Goal: Task Accomplishment & Management: Manage account settings

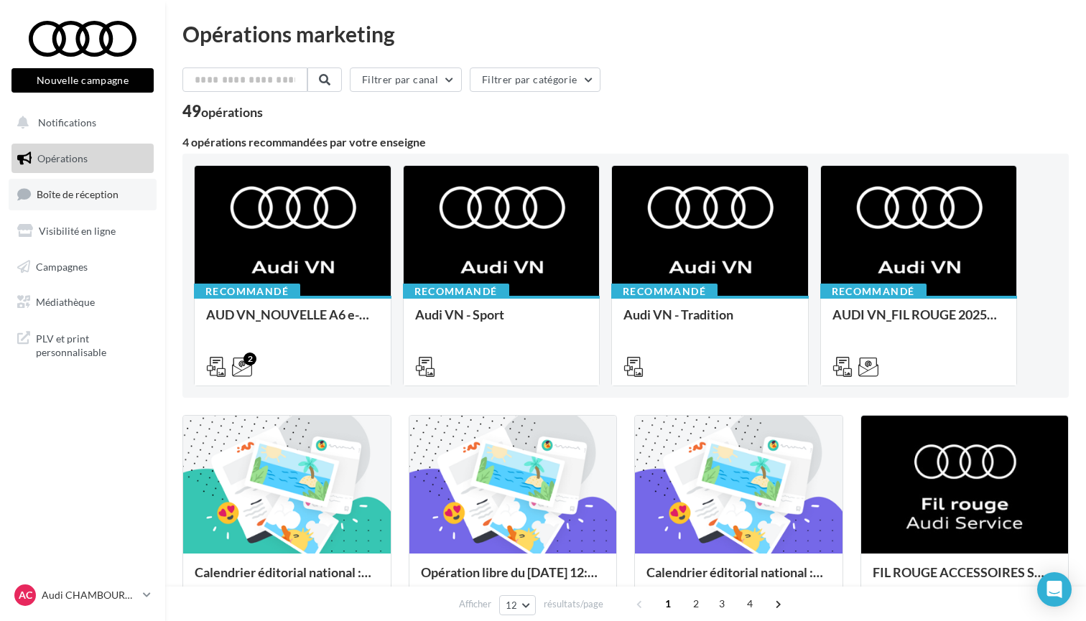
click at [85, 201] on link "Boîte de réception" at bounding box center [83, 194] width 148 height 31
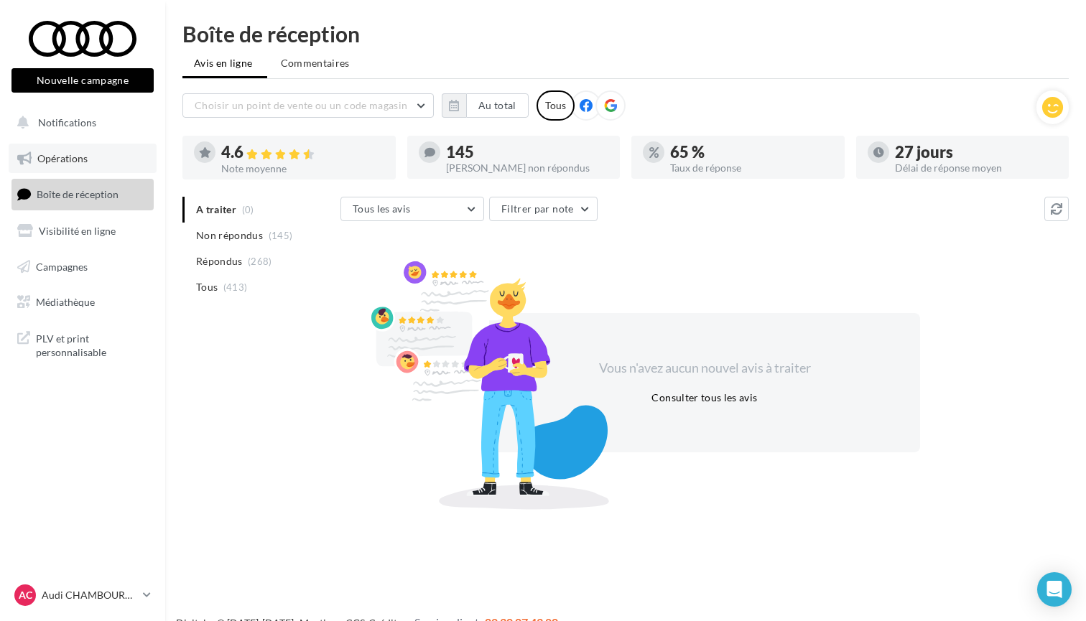
click at [52, 152] on span "Opérations" at bounding box center [62, 158] width 50 height 12
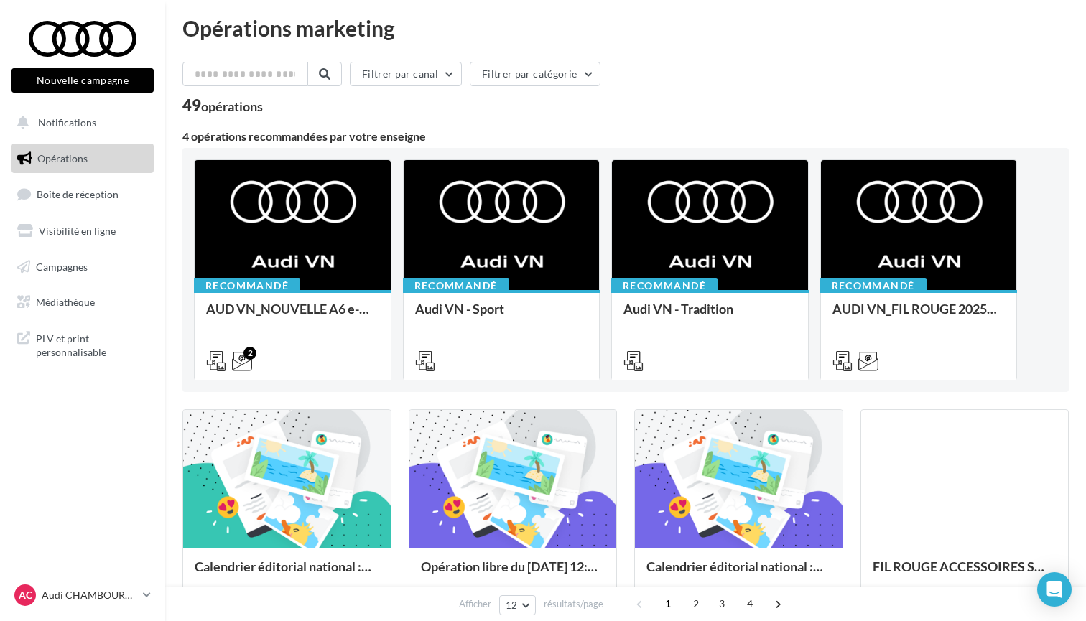
scroll to position [4, 0]
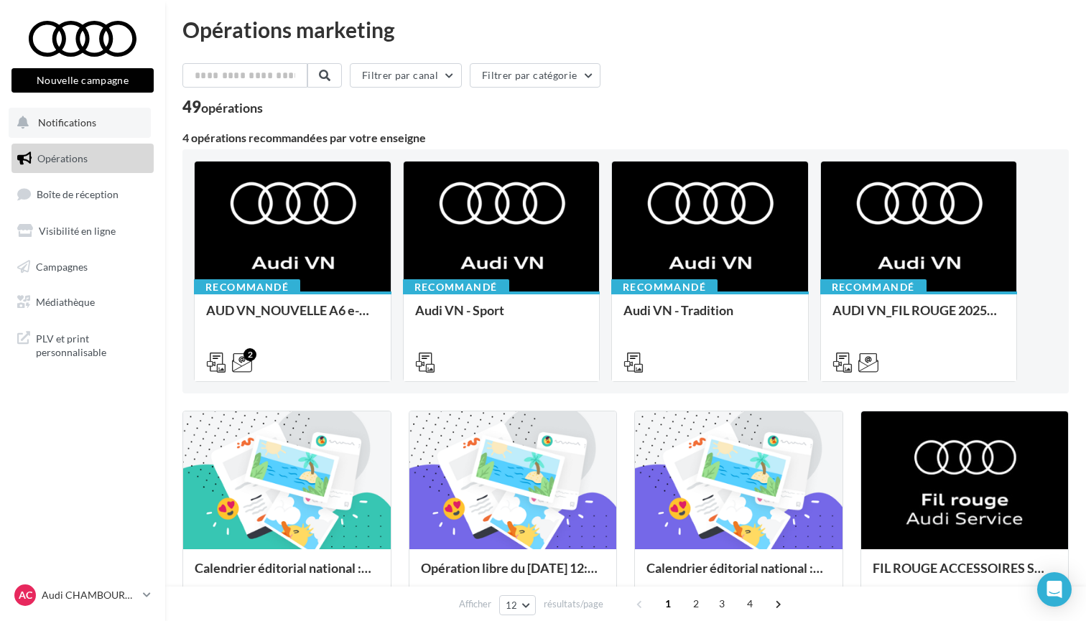
click at [101, 132] on button "Notifications" at bounding box center [80, 123] width 142 height 30
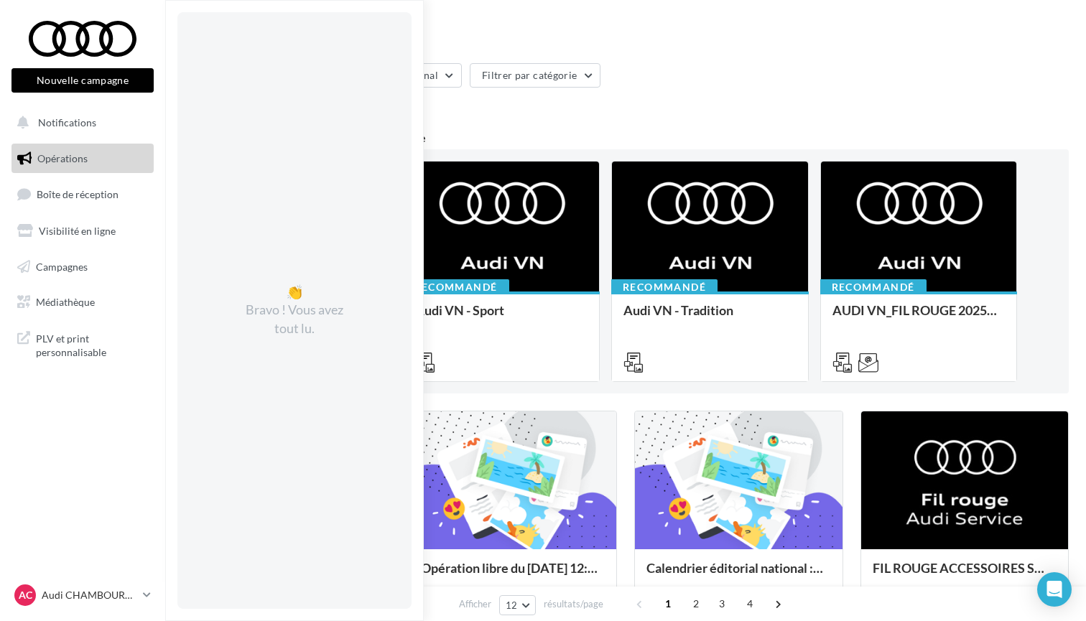
click at [510, 139] on div "4 opérations recommandées par votre enseigne" at bounding box center [625, 137] width 886 height 11
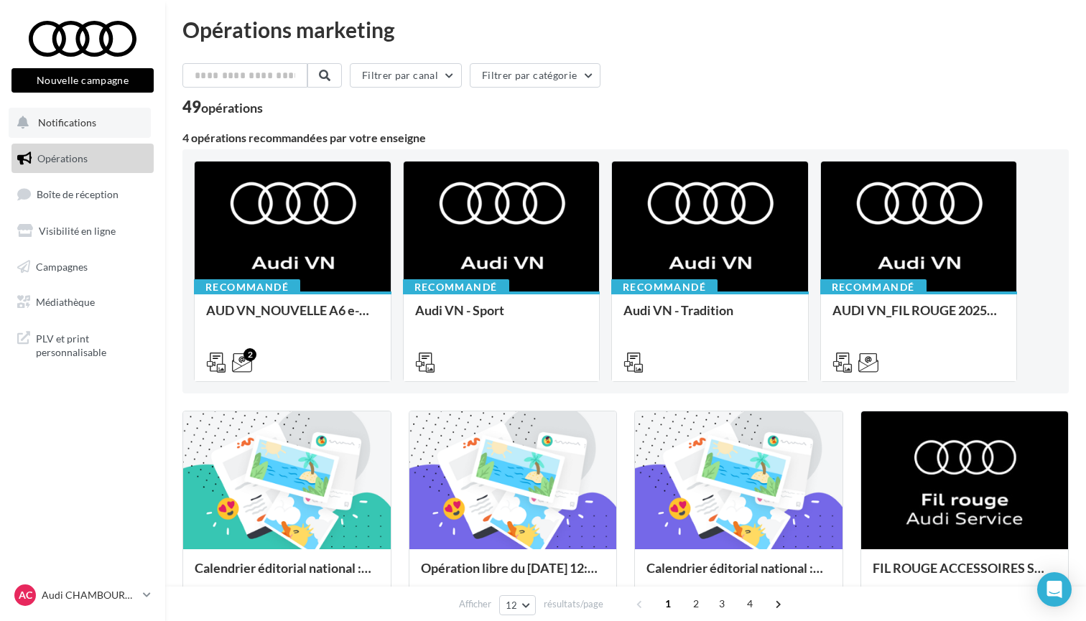
click at [83, 127] on span "Notifications" at bounding box center [67, 122] width 58 height 12
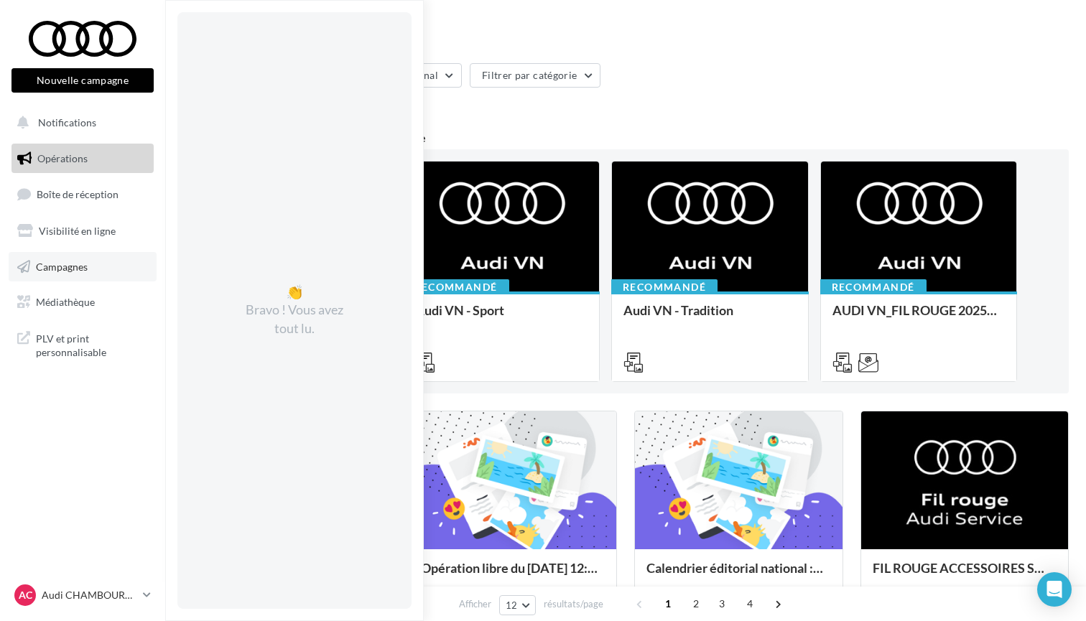
click at [91, 269] on link "Campagnes" at bounding box center [83, 267] width 148 height 30
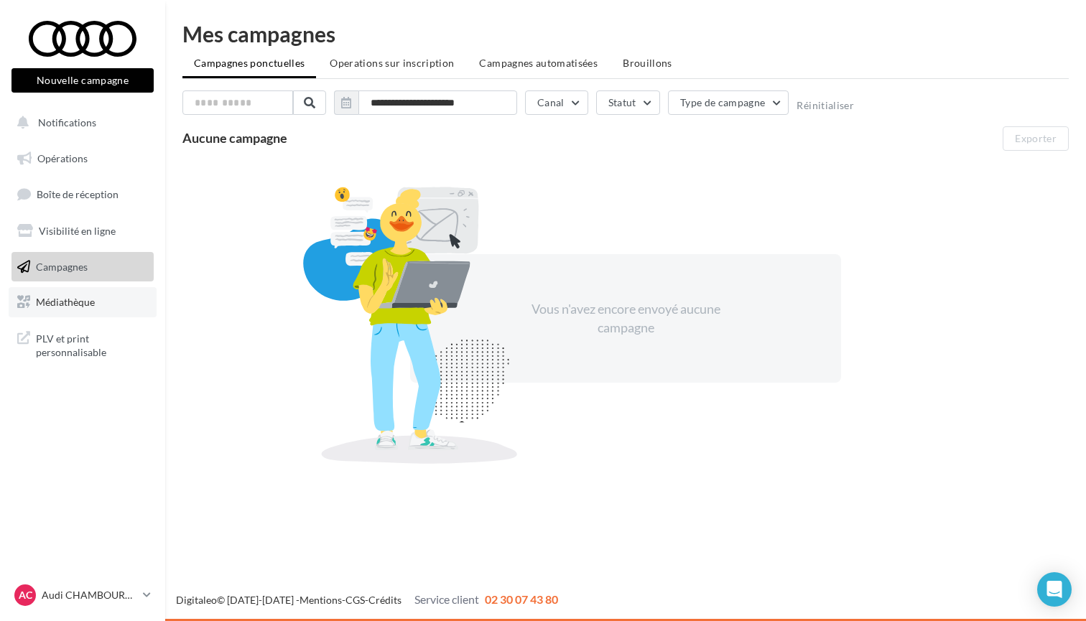
click at [61, 291] on link "Médiathèque" at bounding box center [83, 302] width 148 height 30
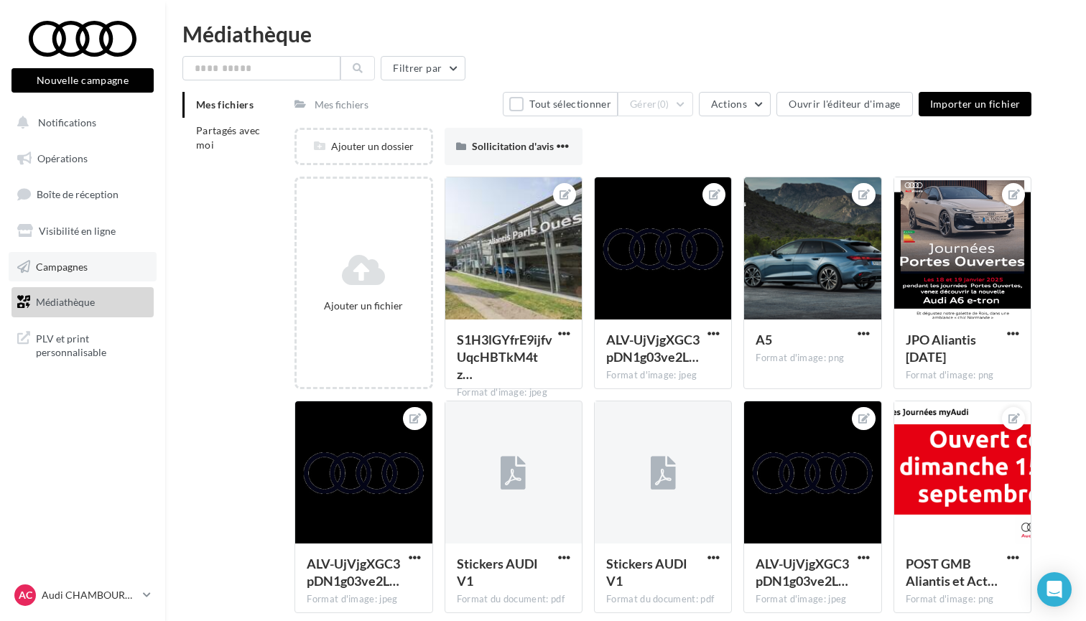
click at [80, 263] on span "Campagnes" at bounding box center [62, 266] width 52 height 12
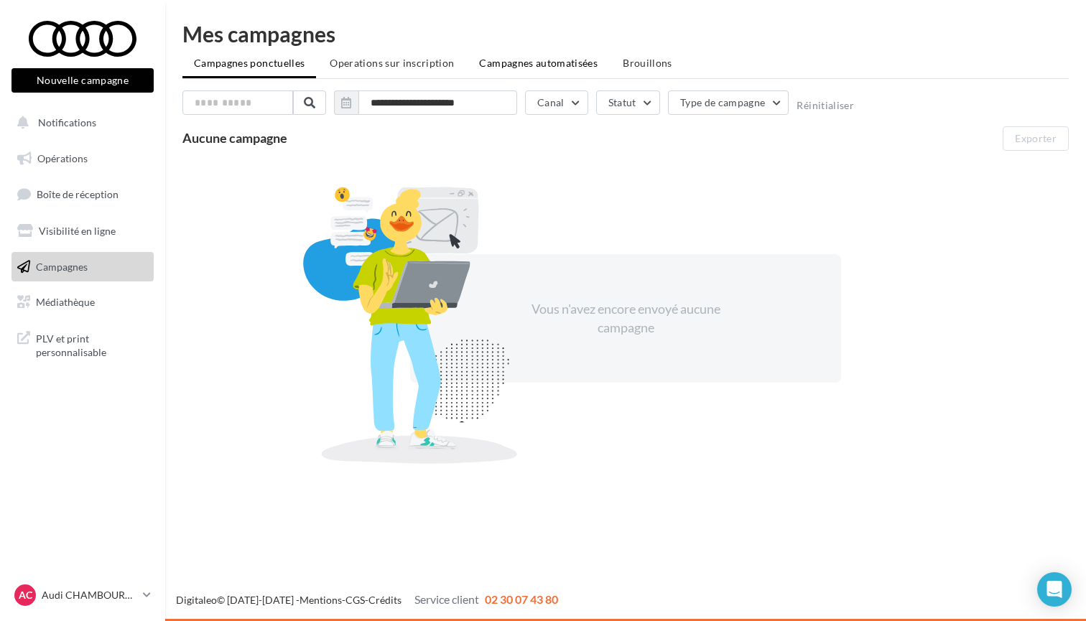
click at [531, 69] on li "Campagnes automatisées" at bounding box center [537, 63] width 141 height 26
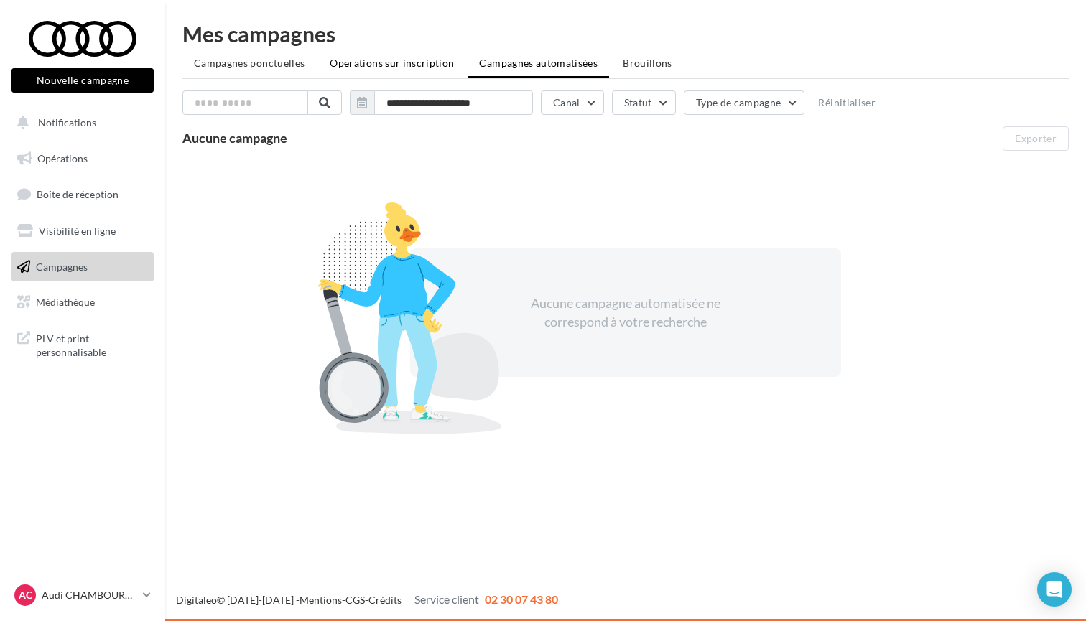
click at [384, 64] on span "Operations sur inscription" at bounding box center [392, 63] width 124 height 12
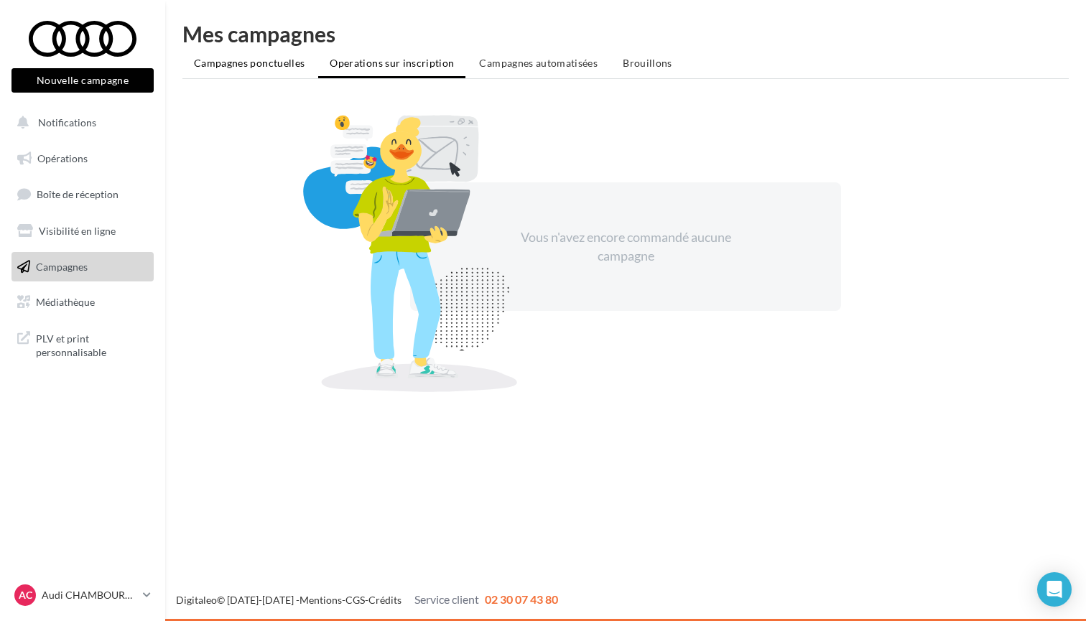
click at [220, 65] on span "Campagnes ponctuelles" at bounding box center [249, 63] width 111 height 12
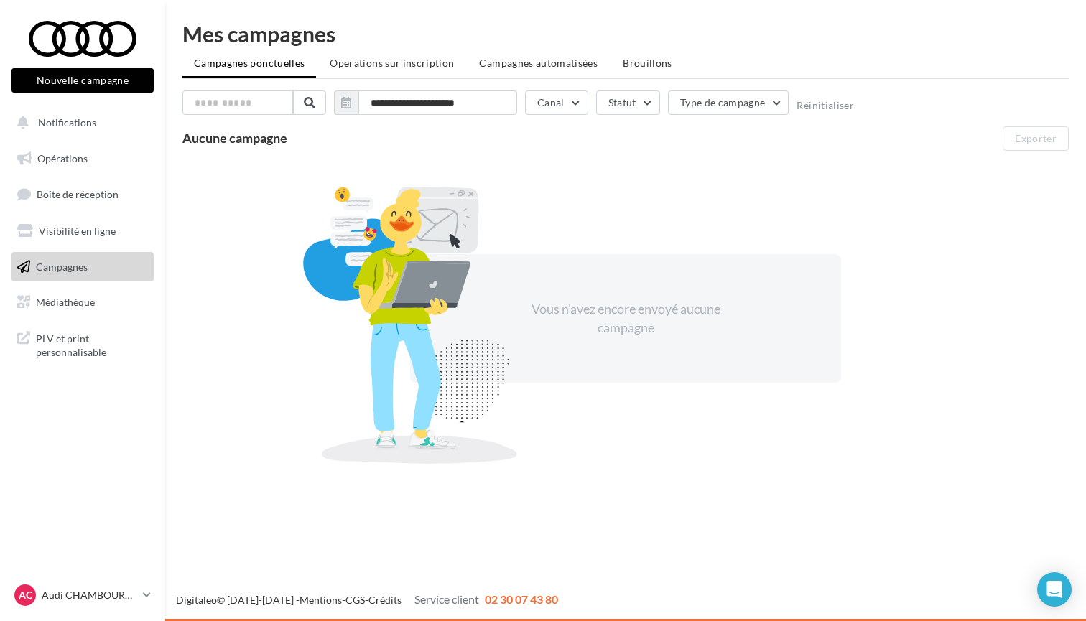
click at [593, 331] on div "Vous n'avez encore envoyé aucune campagne" at bounding box center [625, 318] width 247 height 37
click at [629, 318] on div "Vous n'avez encore envoyé aucune campagne" at bounding box center [625, 318] width 247 height 37
click at [574, 108] on button "Canal" at bounding box center [556, 102] width 63 height 24
click at [880, 146] on div "Aucune campagne Exporter" at bounding box center [625, 138] width 886 height 24
click at [87, 83] on button "Nouvelle campagne" at bounding box center [82, 80] width 142 height 24
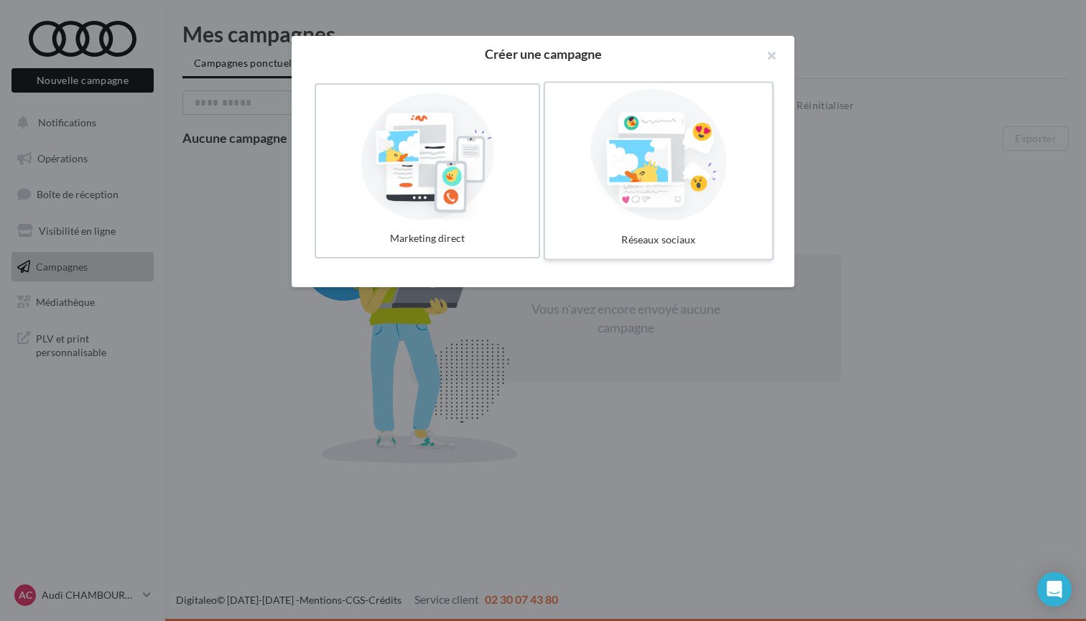
click at [638, 191] on div at bounding box center [658, 155] width 215 height 132
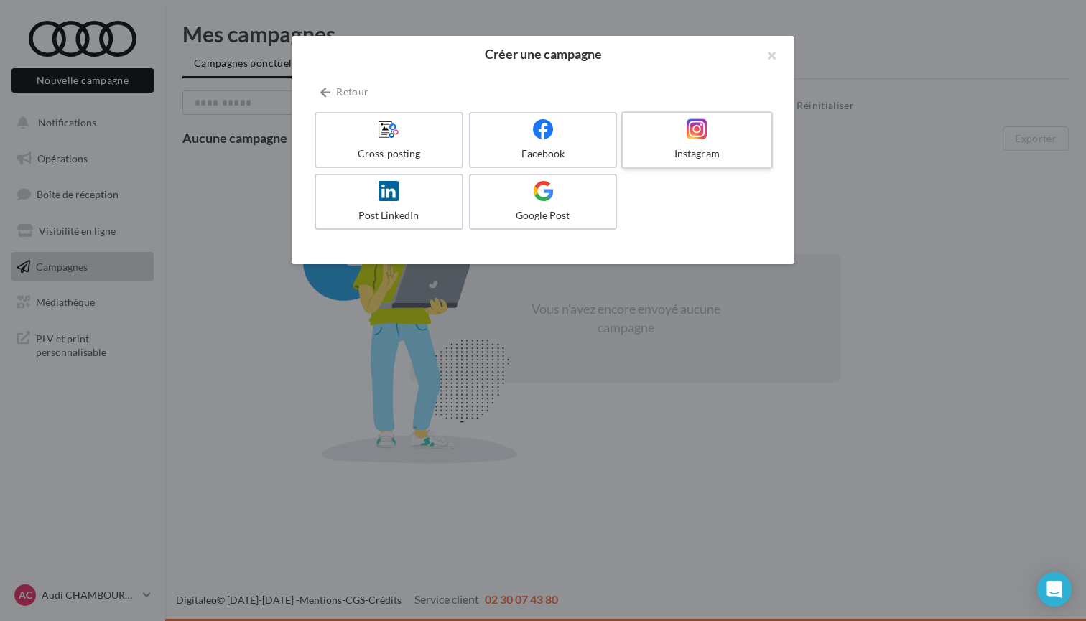
click at [678, 154] on div "Instagram" at bounding box center [696, 153] width 136 height 14
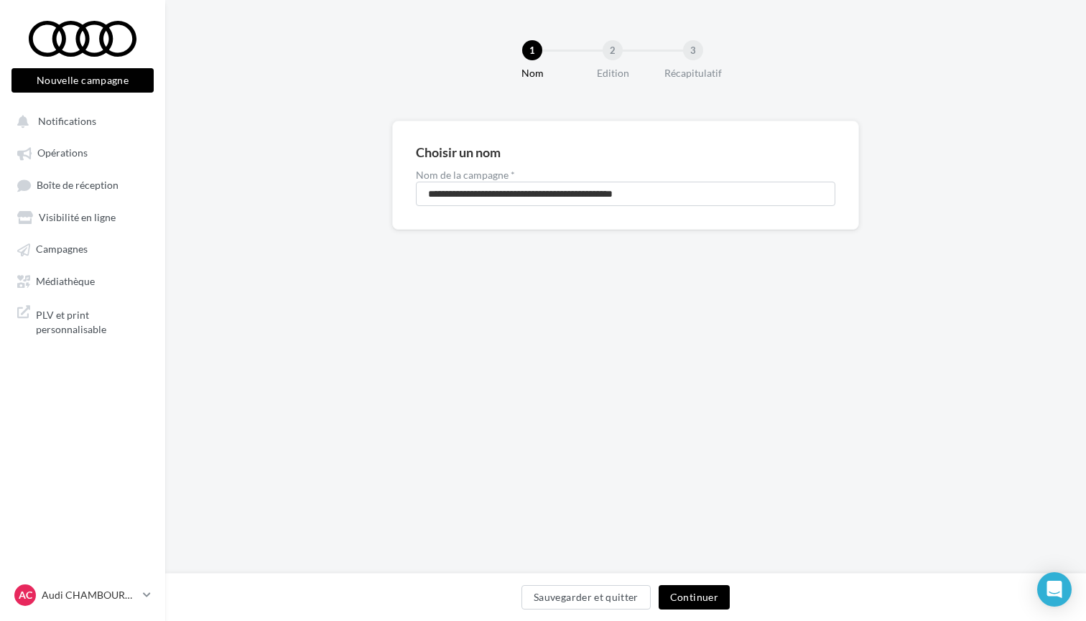
click at [688, 600] on button "Continuer" at bounding box center [693, 597] width 71 height 24
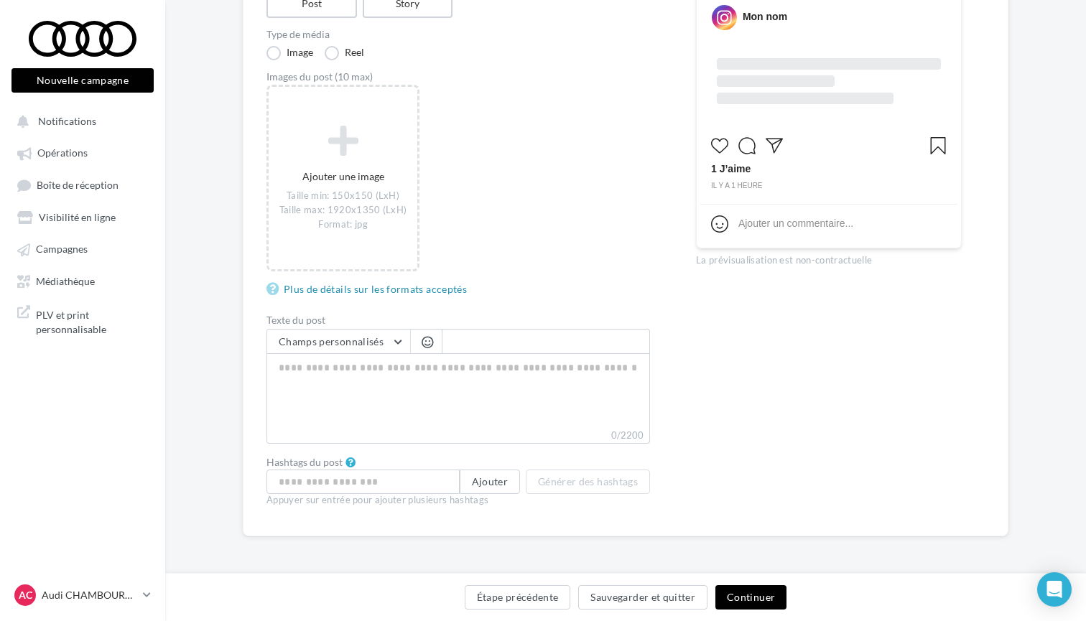
scroll to position [192, 0]
click at [735, 593] on button "Continuer" at bounding box center [750, 597] width 71 height 24
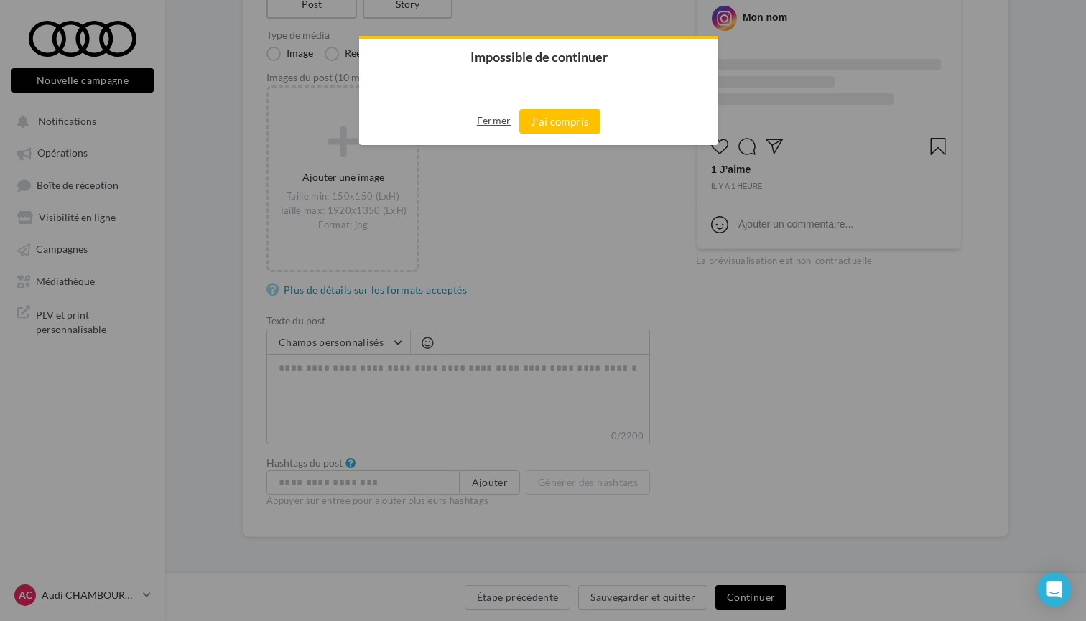
click at [485, 113] on button "Fermer" at bounding box center [494, 120] width 34 height 23
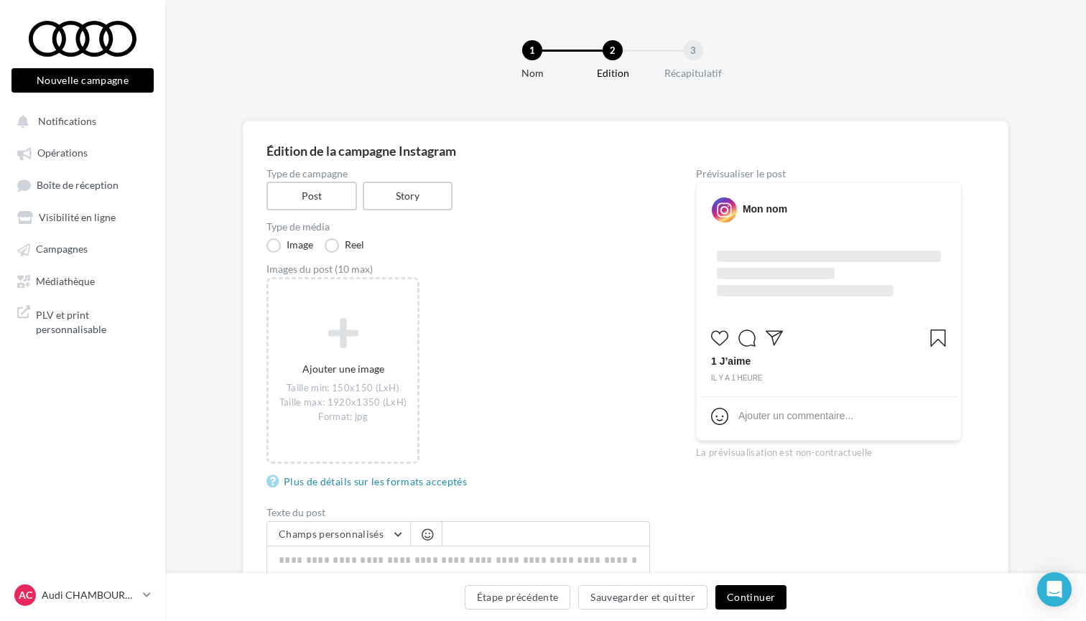
scroll to position [0, 0]
click at [83, 80] on button "Nouvelle campagne" at bounding box center [82, 80] width 142 height 24
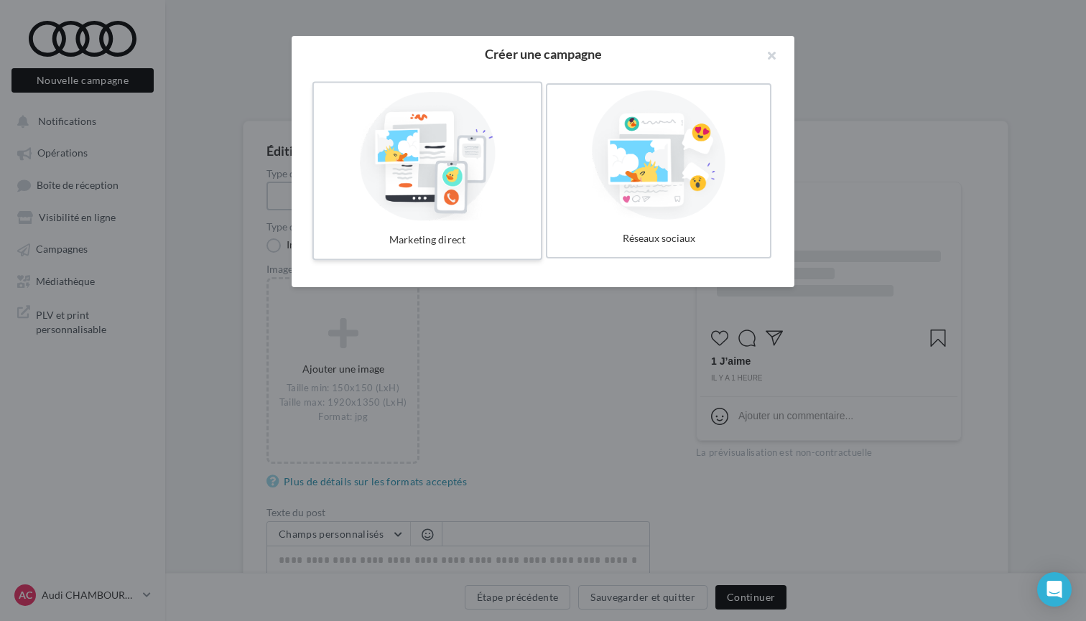
click at [513, 190] on div at bounding box center [426, 155] width 215 height 132
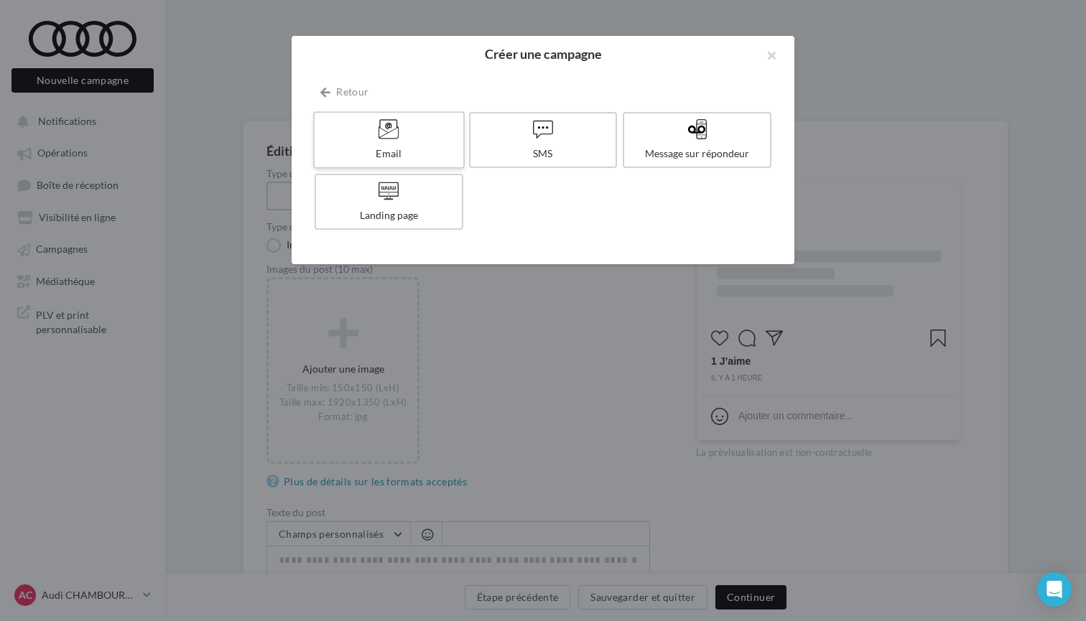
click at [414, 135] on div at bounding box center [388, 129] width 136 height 22
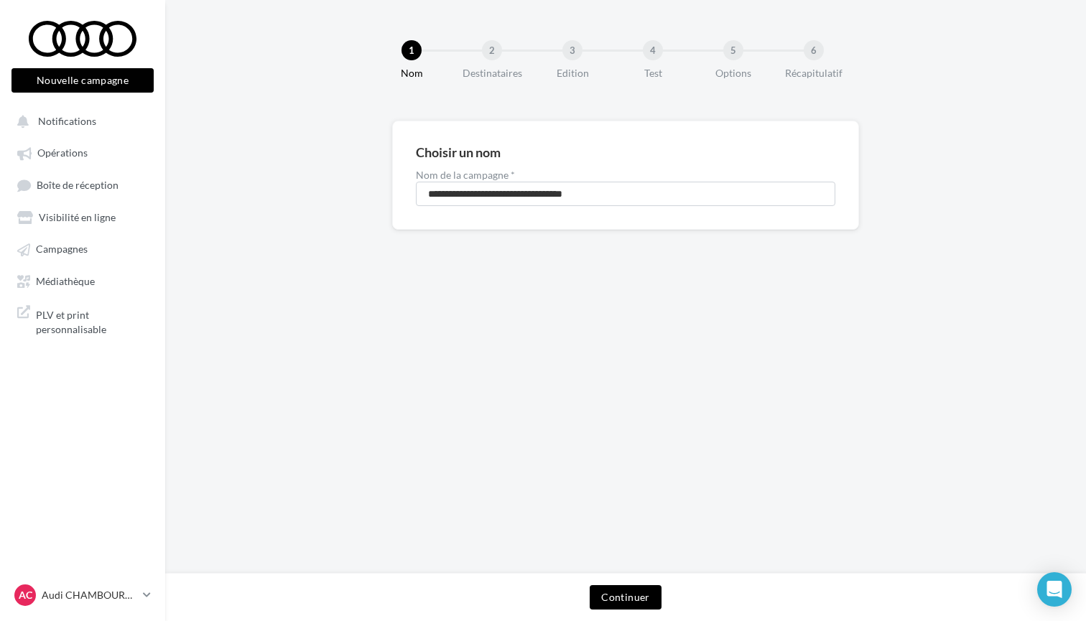
click at [624, 588] on button "Continuer" at bounding box center [624, 597] width 71 height 24
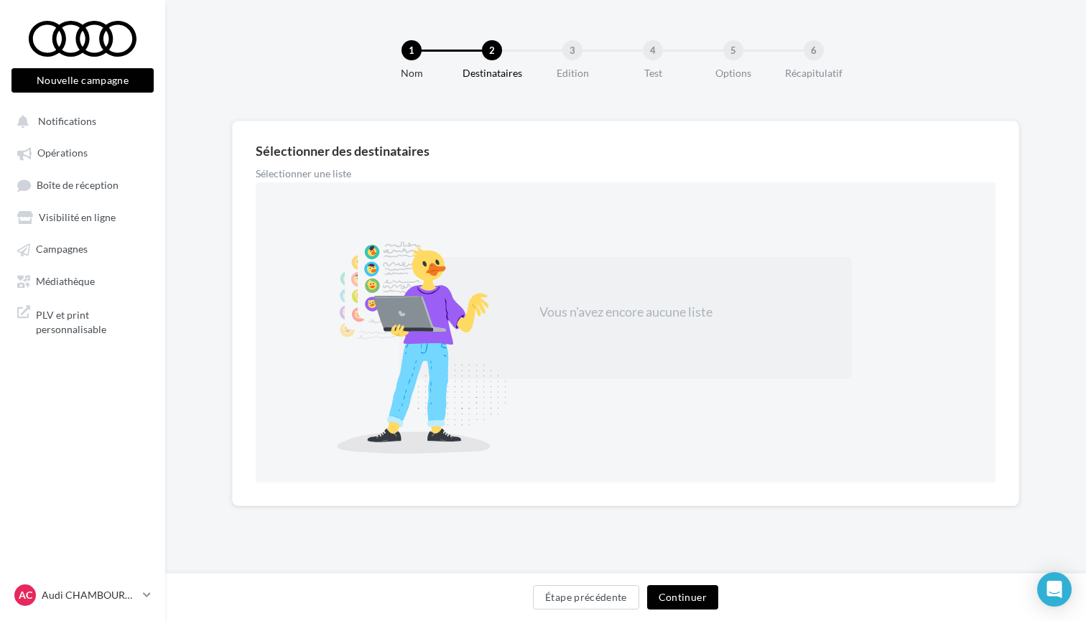
click at [315, 174] on label "Sélectionner une liste" at bounding box center [441, 174] width 370 height 10
click at [304, 188] on div "Vous n'avez encore aucune liste" at bounding box center [625, 332] width 739 height 300
click at [592, 326] on div "Vous n'avez encore aucune liste" at bounding box center [625, 318] width 452 height 122
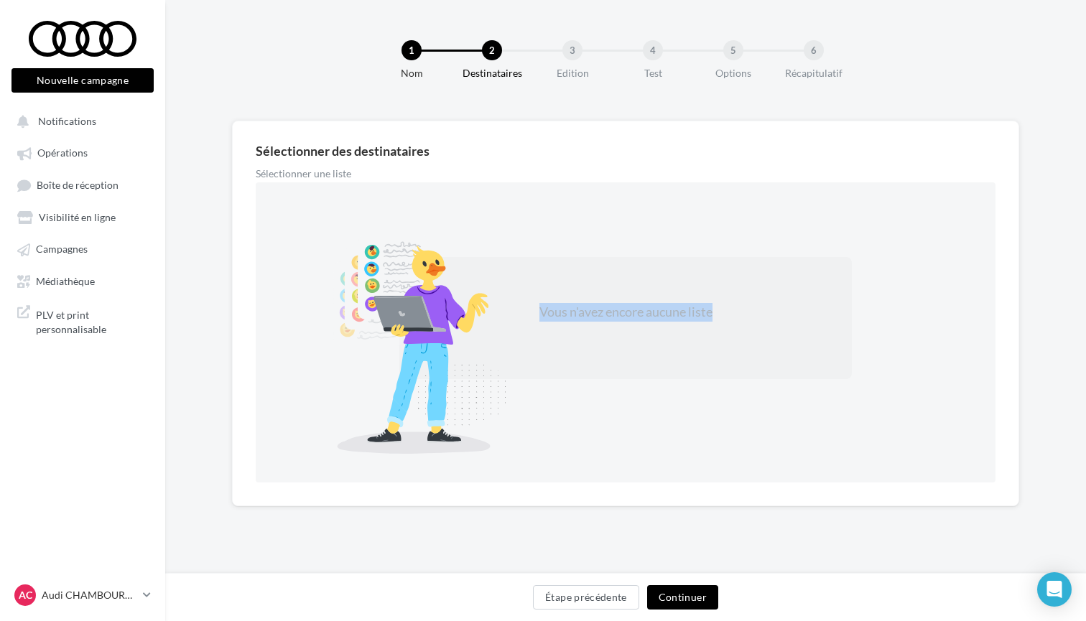
click at [592, 326] on div "Vous n'avez encore aucune liste" at bounding box center [625, 318] width 452 height 122
click at [640, 284] on div "Vous n'avez encore aucune liste" at bounding box center [625, 318] width 452 height 122
click at [568, 57] on div "3" at bounding box center [572, 50] width 20 height 20
click at [648, 50] on div "4" at bounding box center [653, 50] width 20 height 20
click at [747, 49] on div "5" at bounding box center [769, 50] width 92 height 20
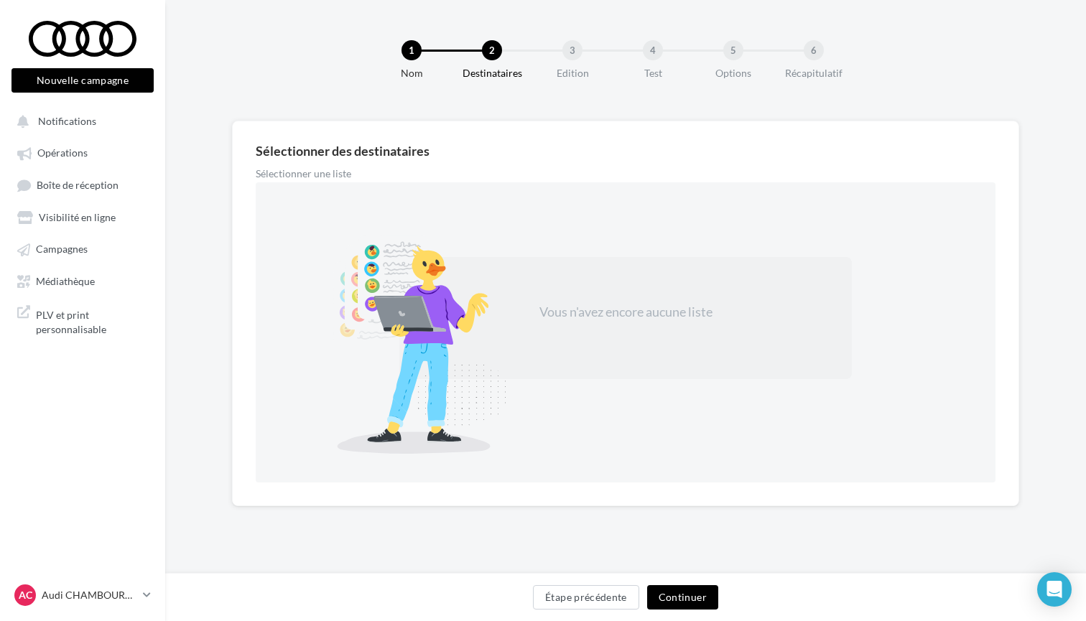
click at [803, 54] on div "5" at bounding box center [769, 50] width 92 height 20
click at [371, 168] on div "Sélectionner des destinataires Sélectionner une liste Vous n'avez encore aucune…" at bounding box center [625, 313] width 739 height 338
click at [332, 160] on div "Sélectionner des destinataires Sélectionner une liste Vous n'avez encore aucune…" at bounding box center [625, 313] width 739 height 338
drag, startPoint x: 253, startPoint y: 152, endPoint x: 512, endPoint y: 241, distance: 274.0
click at [512, 241] on div "Sélectionner des destinataires Sélectionner une liste Vous n'avez encore aucune…" at bounding box center [625, 314] width 787 height 386
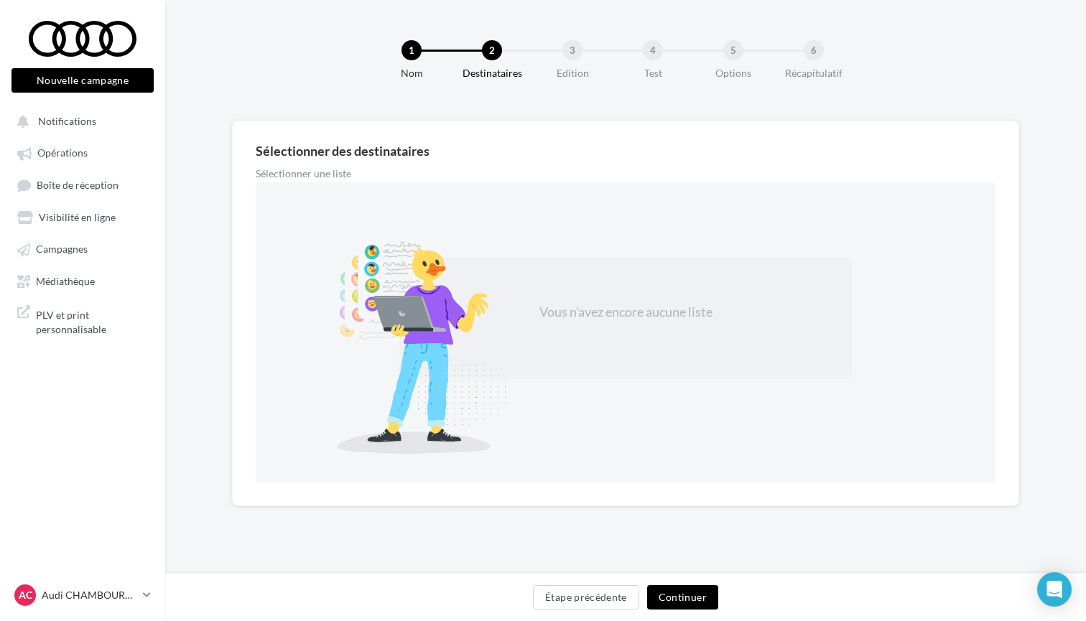
click at [521, 432] on div at bounding box center [419, 344] width 251 height 219
click at [624, 594] on button "Étape précédente" at bounding box center [586, 597] width 106 height 24
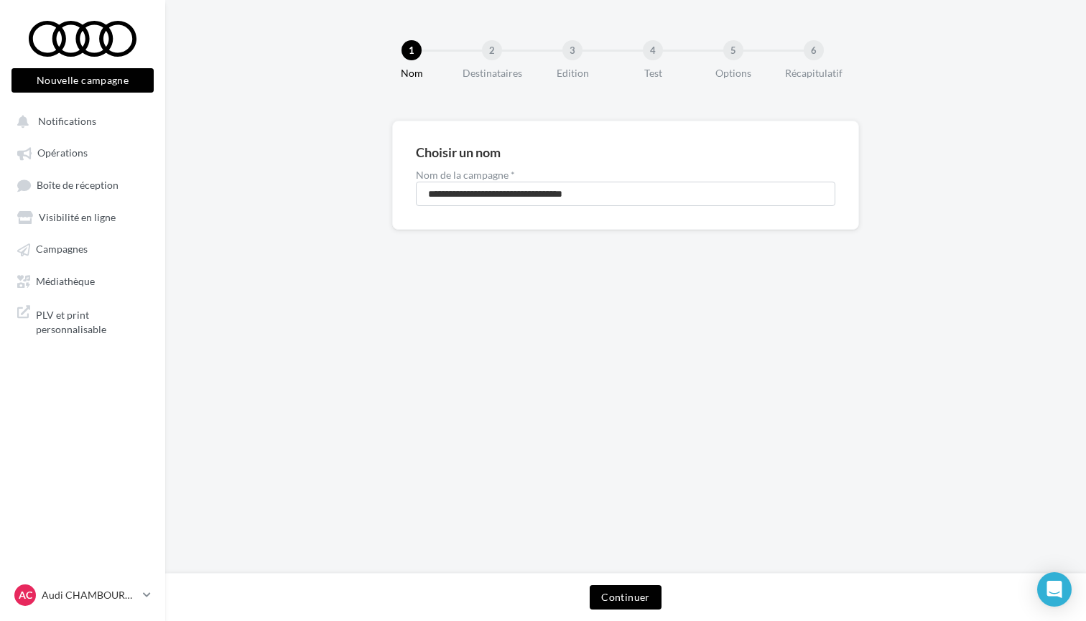
click at [491, 52] on div "2" at bounding box center [492, 50] width 20 height 20
click at [116, 90] on button "Nouvelle campagne" at bounding box center [82, 80] width 142 height 24
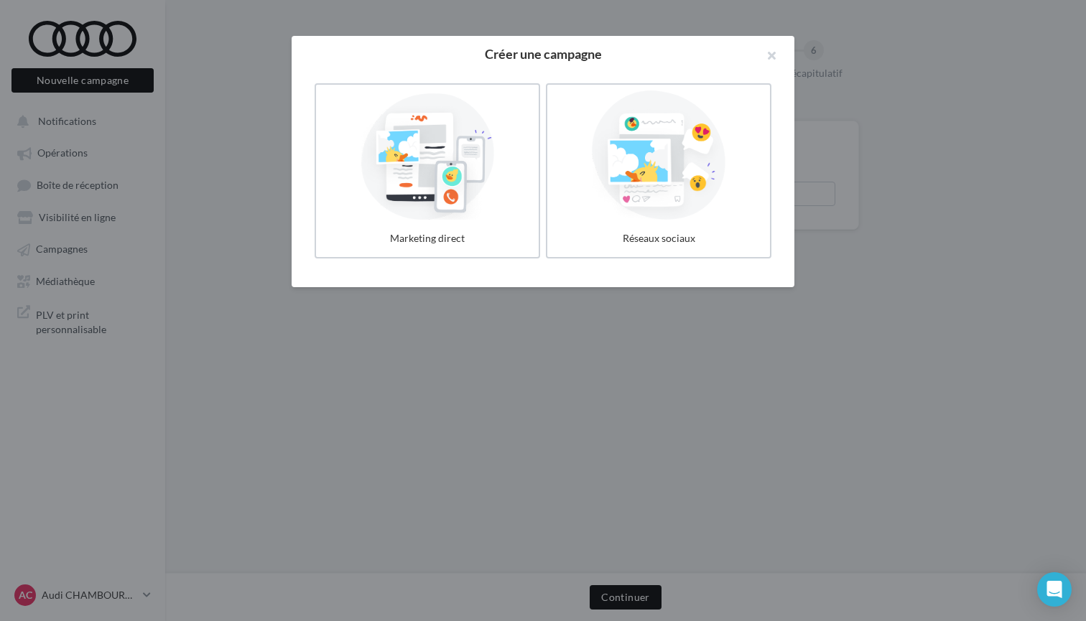
click at [521, 269] on div "Marketing direct Réseaux sociaux" at bounding box center [542, 179] width 503 height 215
click at [529, 315] on div at bounding box center [543, 310] width 1086 height 621
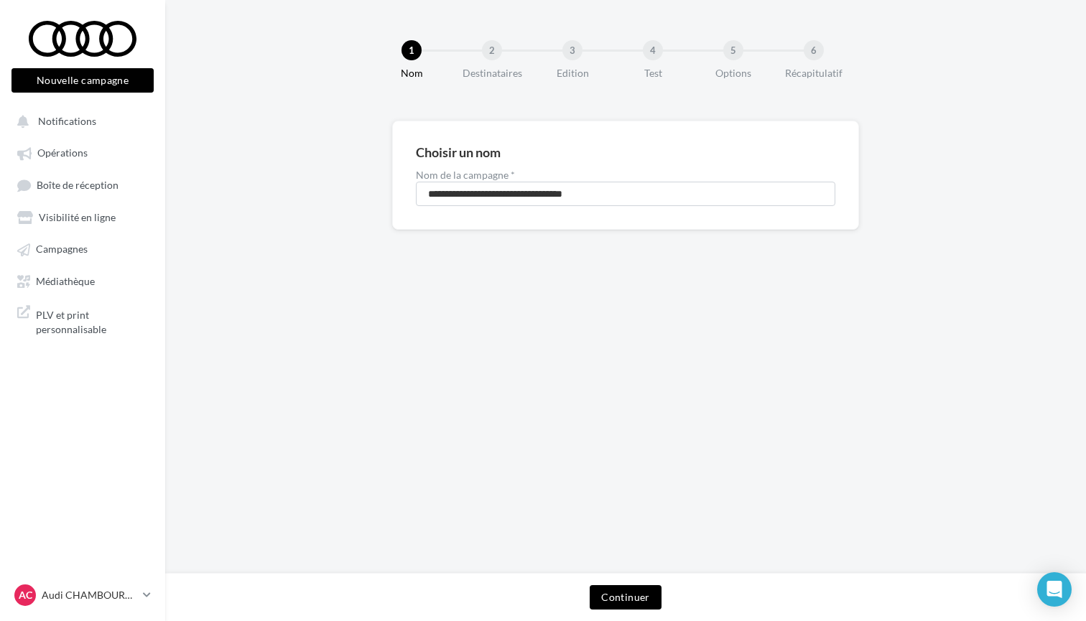
click at [615, 589] on button "Continuer" at bounding box center [624, 597] width 71 height 24
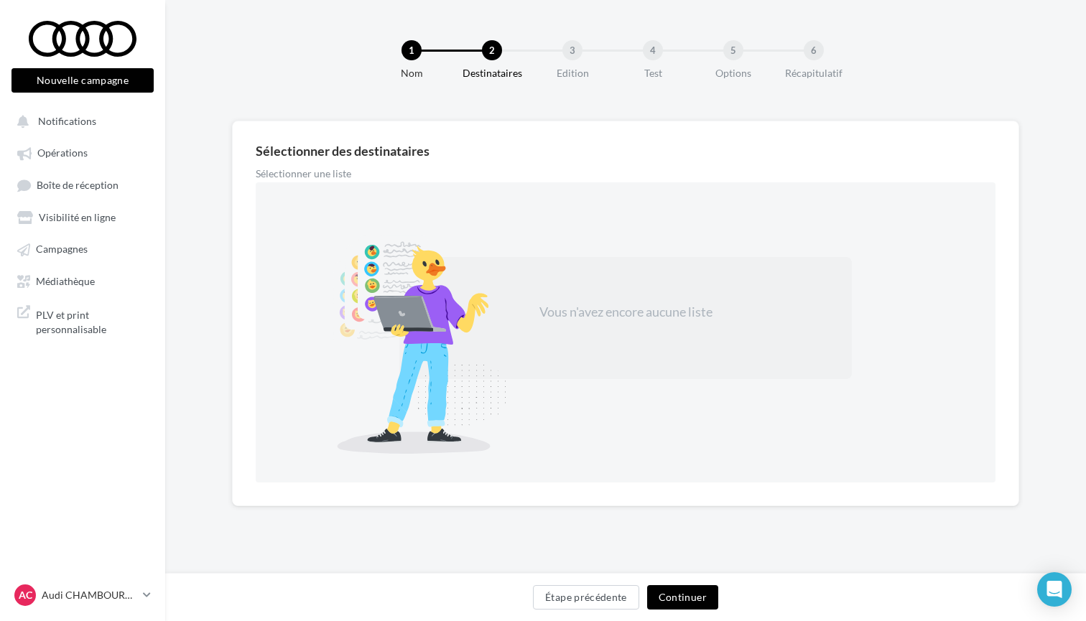
click at [303, 154] on div "Sélectionner des destinataires" at bounding box center [625, 150] width 739 height 13
click at [627, 321] on div "Vous n'avez encore aucune liste" at bounding box center [625, 318] width 452 height 122
click at [626, 322] on div "Vous n'avez encore aucune liste" at bounding box center [625, 318] width 452 height 122
click at [79, 255] on span "Campagnes" at bounding box center [62, 249] width 52 height 12
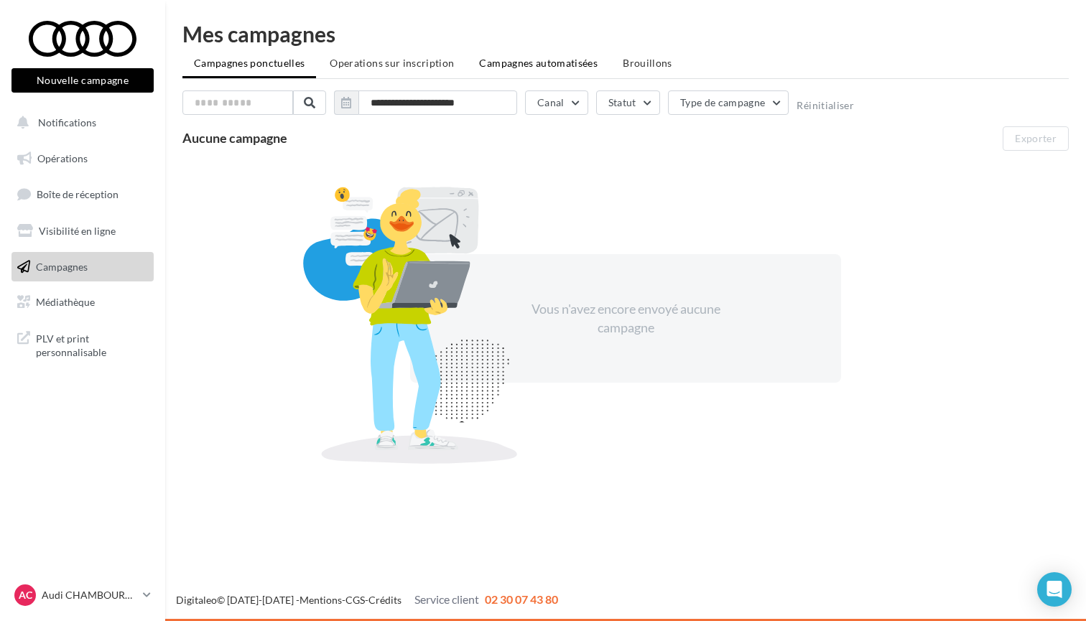
click at [507, 53] on li "Campagnes automatisées" at bounding box center [537, 63] width 141 height 26
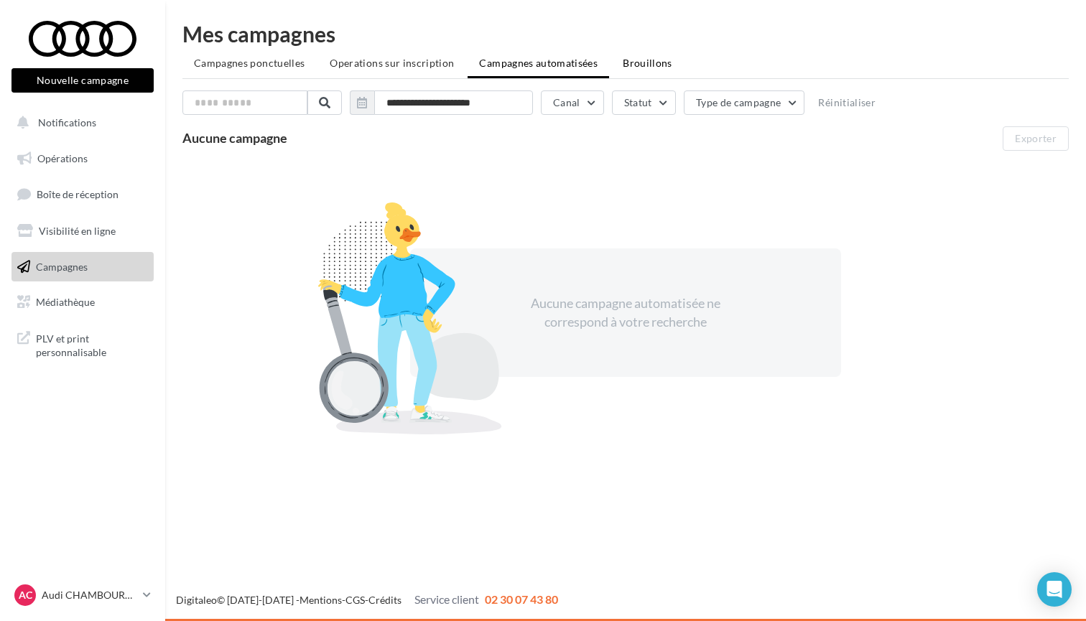
click at [651, 65] on span "Brouillons" at bounding box center [647, 63] width 50 height 12
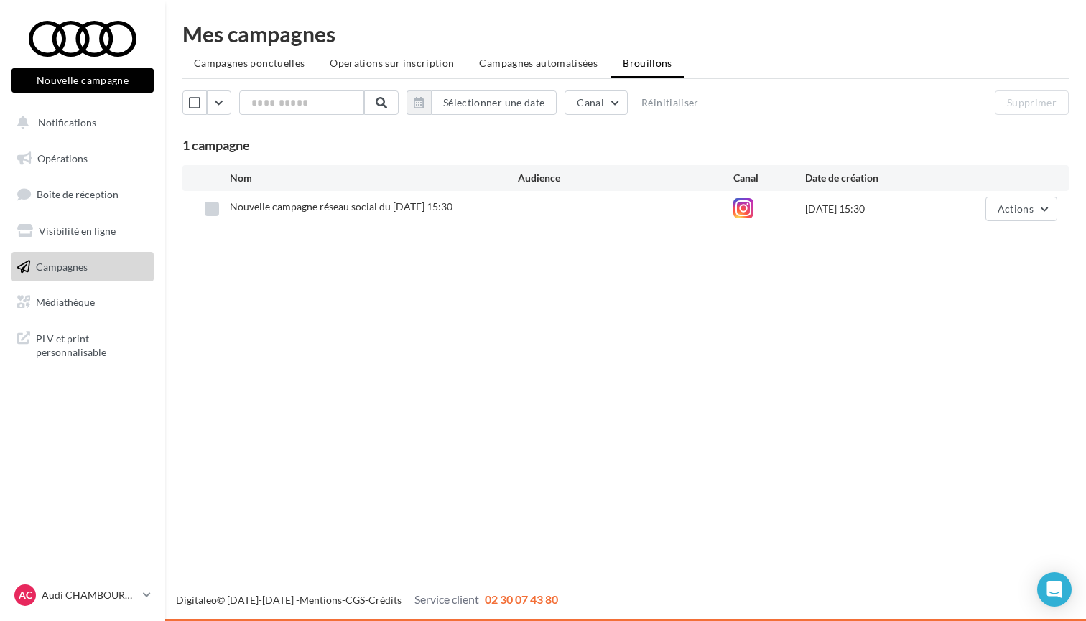
click at [215, 212] on label at bounding box center [212, 209] width 14 height 14
click at [427, 61] on span "Operations sur inscription" at bounding box center [392, 63] width 124 height 12
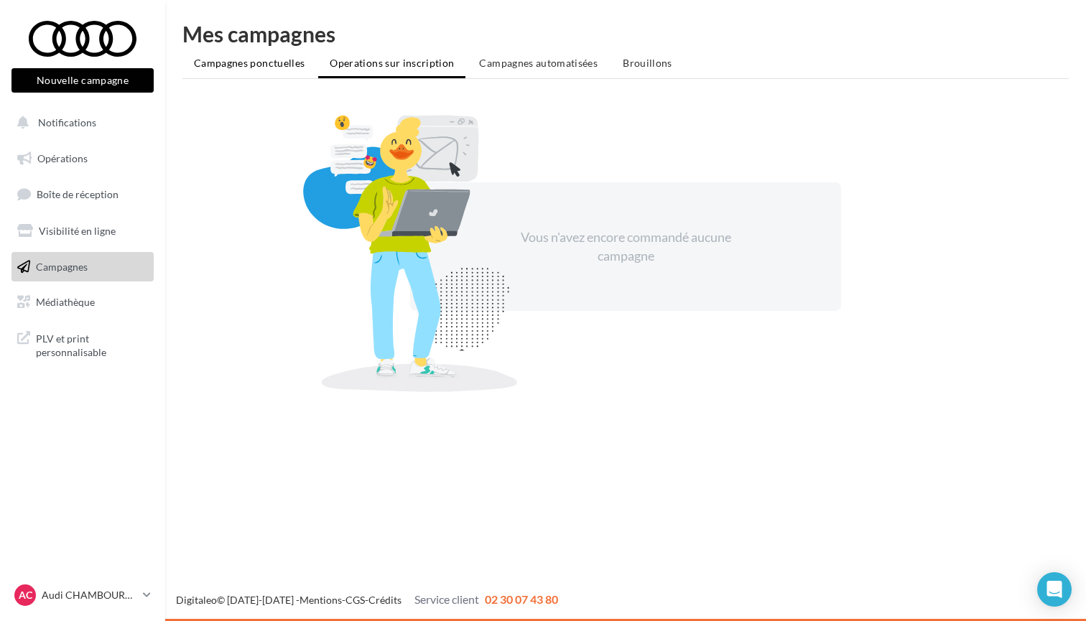
click at [251, 65] on span "Campagnes ponctuelles" at bounding box center [249, 63] width 111 height 12
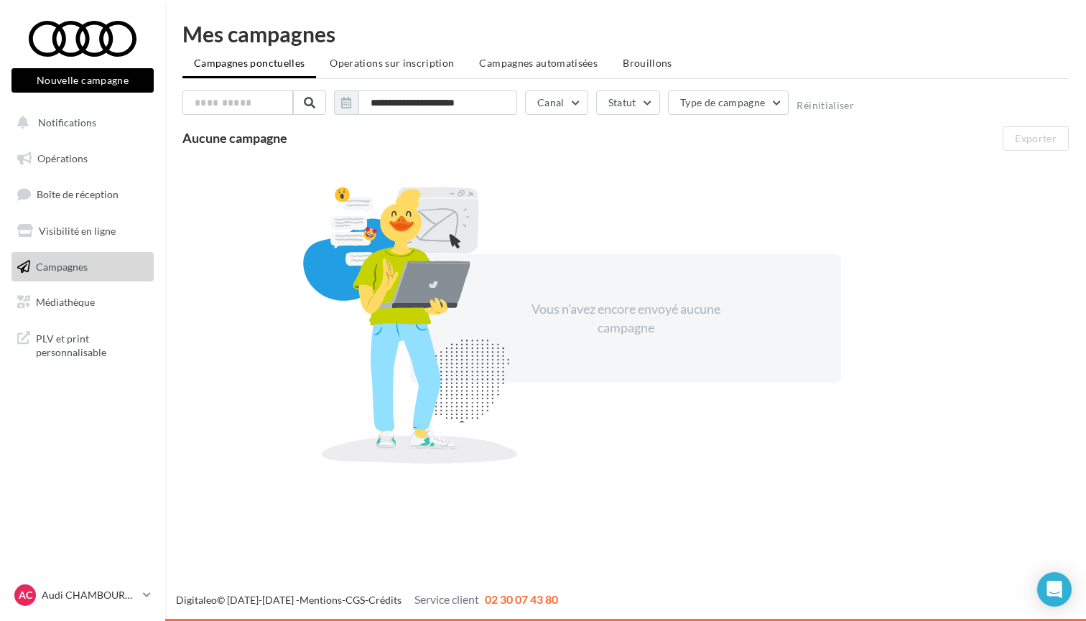
drag, startPoint x: 183, startPoint y: 141, endPoint x: 281, endPoint y: 146, distance: 97.8
click at [91, 78] on button "Nouvelle campagne" at bounding box center [82, 80] width 142 height 24
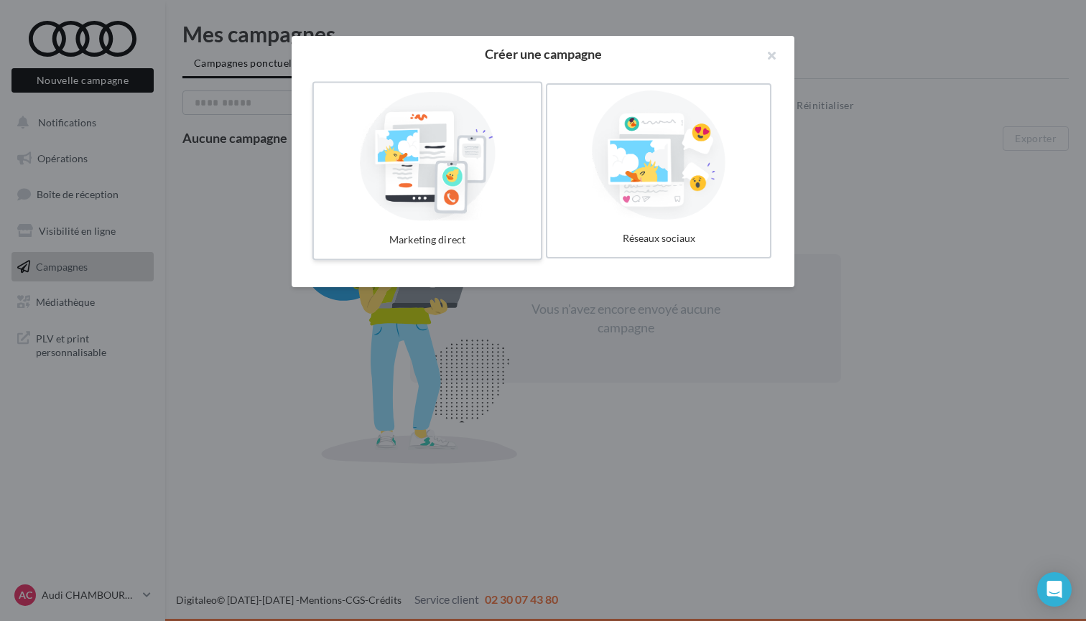
click at [455, 146] on div at bounding box center [426, 155] width 215 height 132
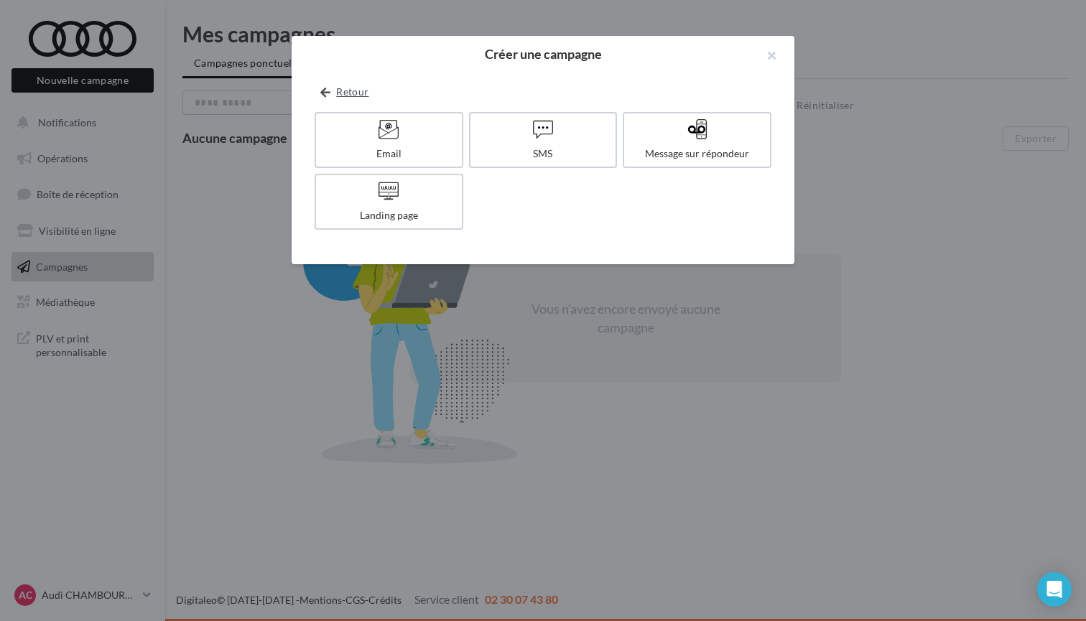
click at [336, 95] on button "Retour" at bounding box center [344, 91] width 60 height 17
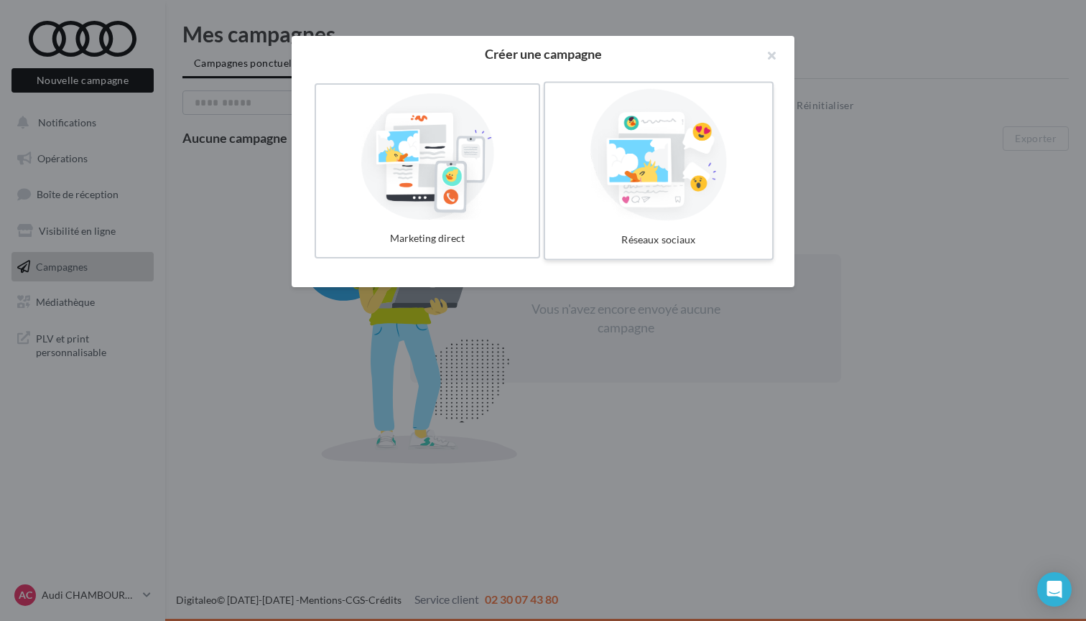
click at [697, 182] on div at bounding box center [658, 155] width 215 height 132
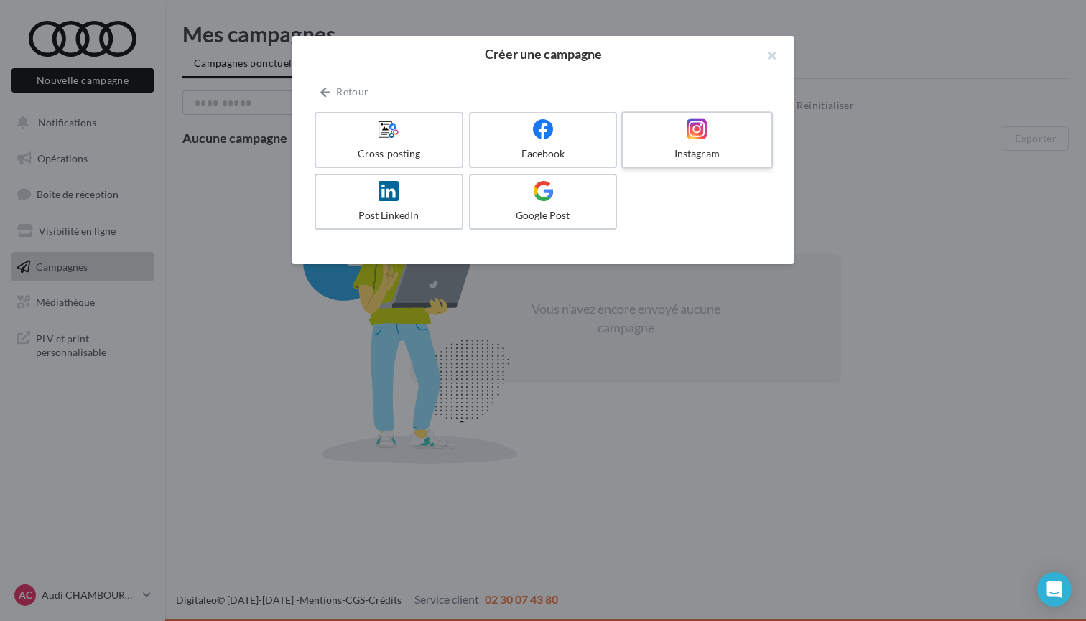
click at [699, 121] on icon at bounding box center [696, 128] width 21 height 21
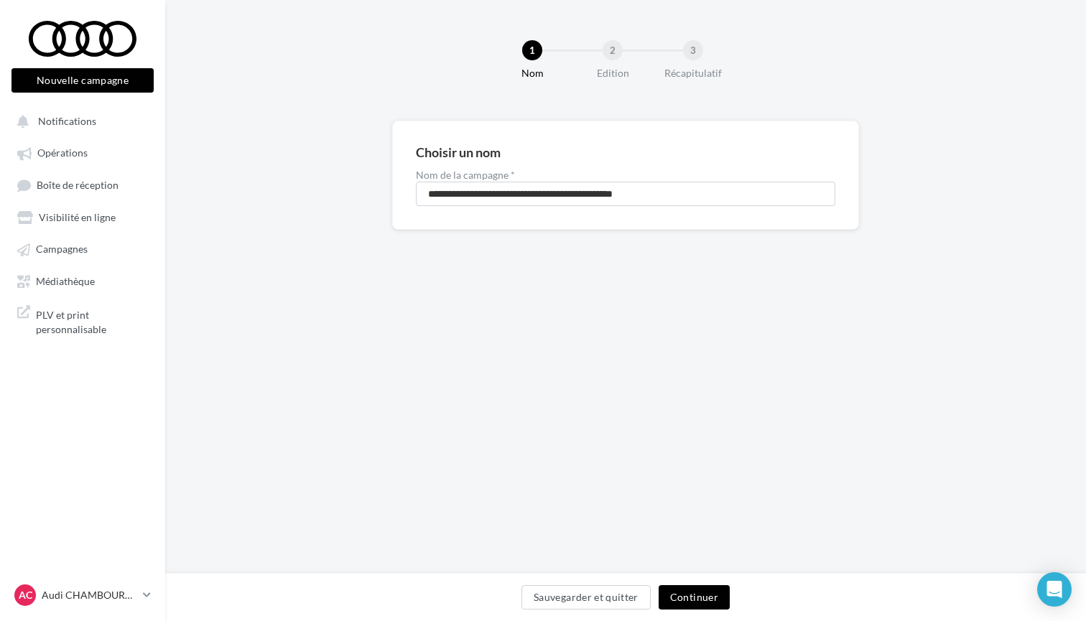
click at [230, 302] on div "**********" at bounding box center [625, 287] width 920 height 574
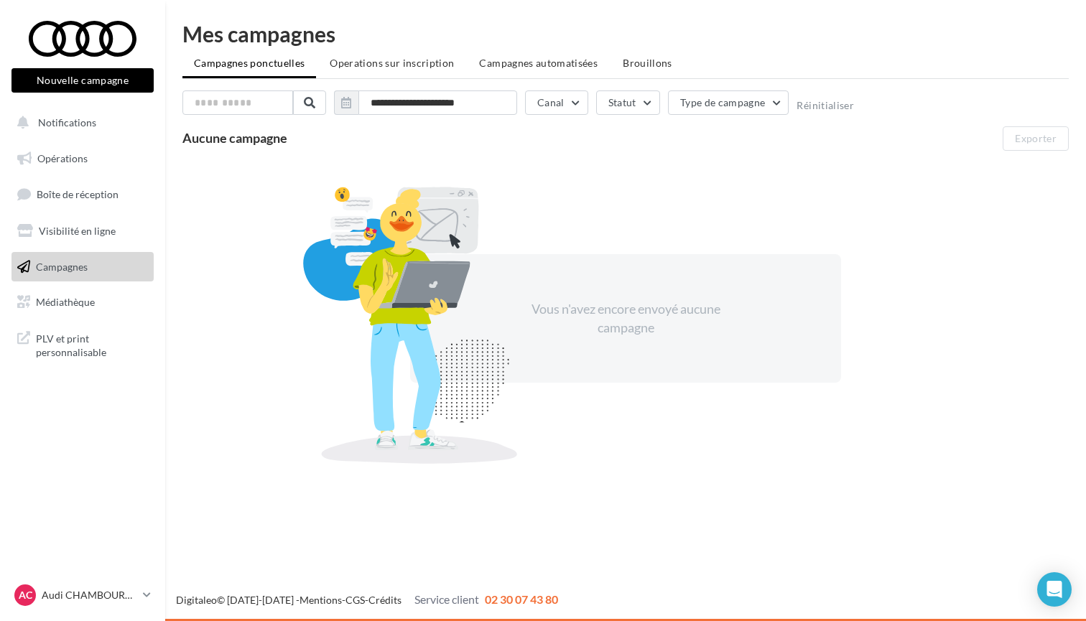
click at [81, 78] on button "Nouvelle campagne" at bounding box center [82, 80] width 142 height 24
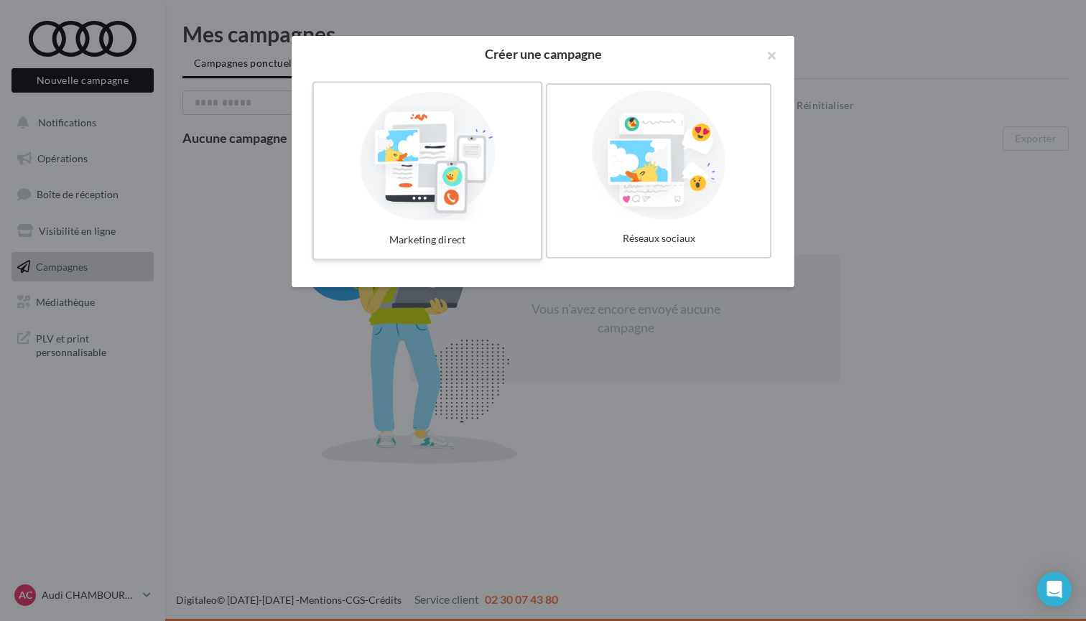
click at [474, 195] on div at bounding box center [426, 155] width 215 height 132
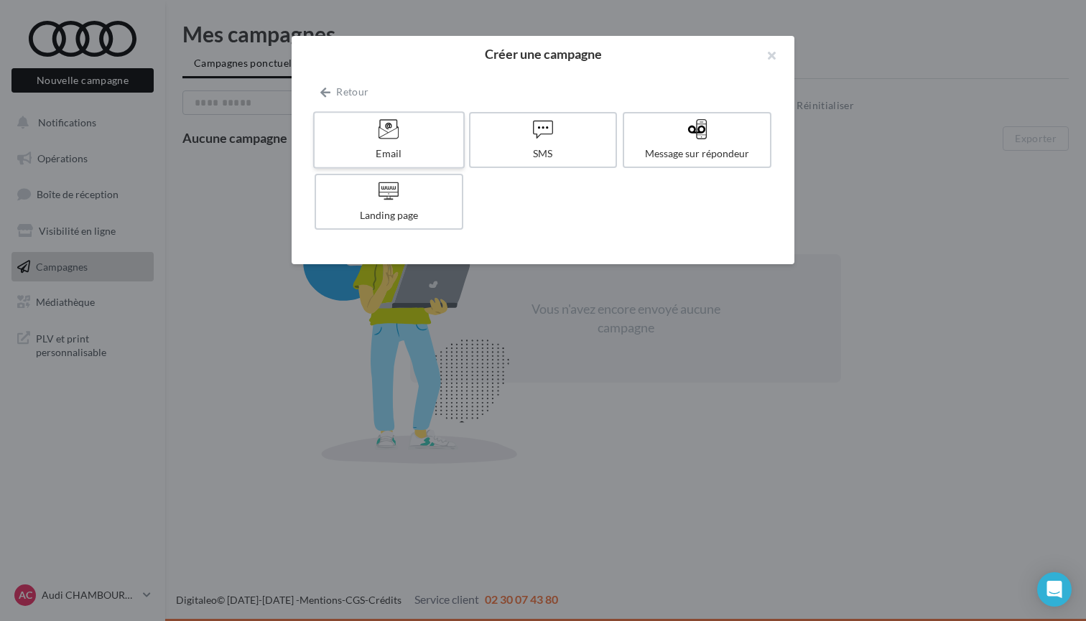
click at [432, 146] on label "Email" at bounding box center [388, 139] width 151 height 57
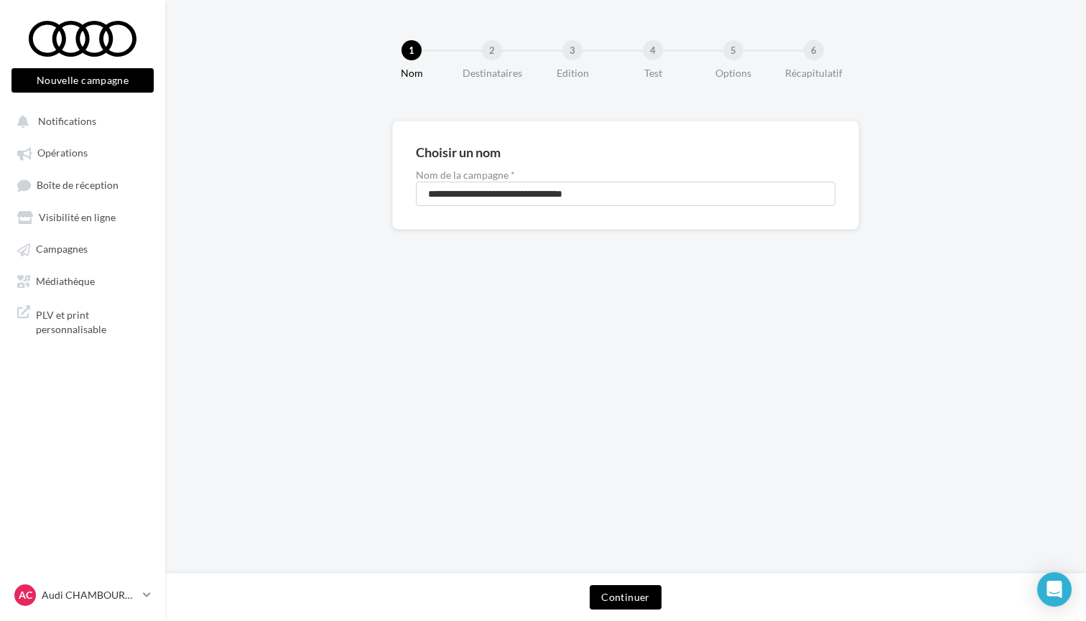
click at [613, 592] on button "Continuer" at bounding box center [624, 597] width 71 height 24
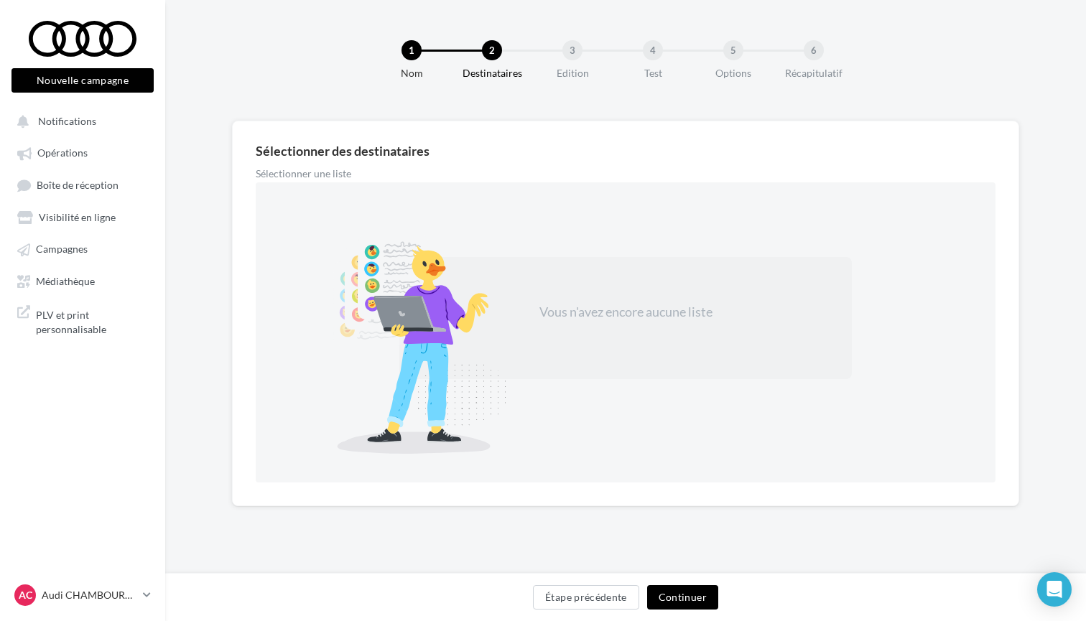
click at [571, 288] on div "Vous n'avez encore aucune liste" at bounding box center [625, 318] width 452 height 122
click at [574, 294] on div "Vous n'avez encore aucune liste" at bounding box center [625, 318] width 452 height 122
click at [568, 52] on div "3" at bounding box center [572, 50] width 20 height 20
click at [586, 52] on div "3" at bounding box center [608, 50] width 92 height 20
click at [668, 590] on button "Continuer" at bounding box center [682, 597] width 71 height 24
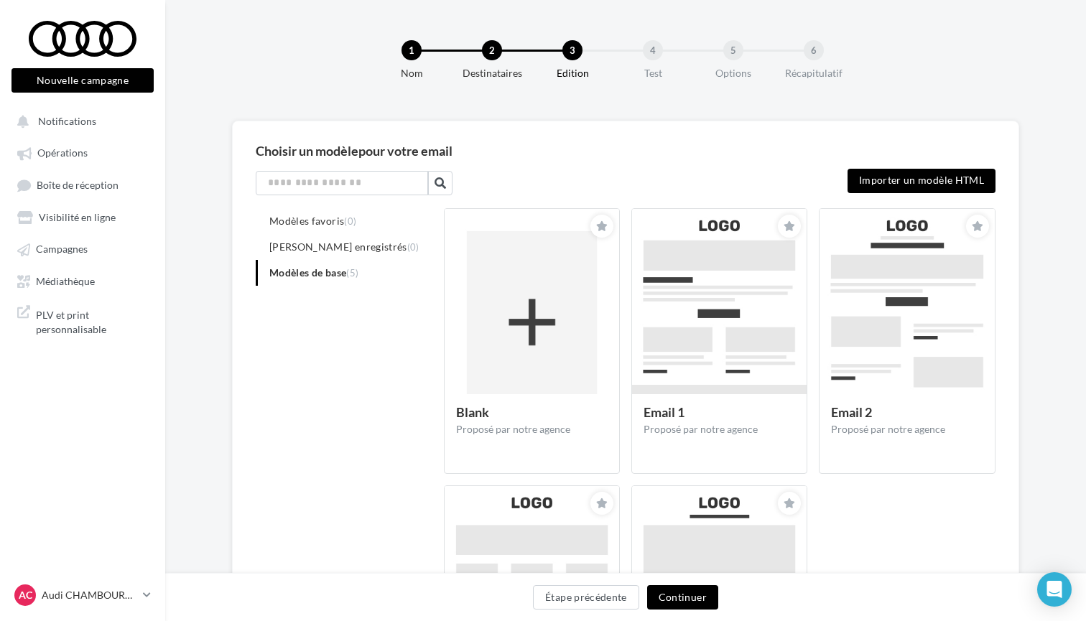
click at [652, 57] on div "4" at bounding box center [653, 50] width 20 height 20
click at [325, 248] on span "Modèles enregistrés (0)" at bounding box center [344, 247] width 150 height 12
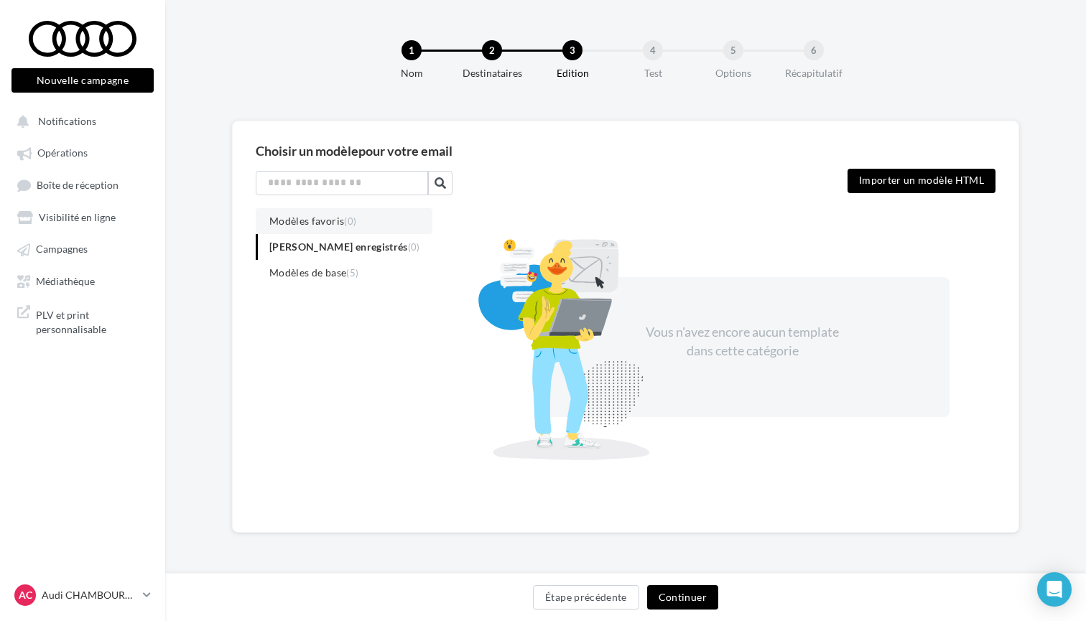
click at [325, 230] on li "Modèles favoris (0)" at bounding box center [344, 221] width 177 height 26
click at [337, 266] on span "Modèles de base (5)" at bounding box center [313, 272] width 89 height 12
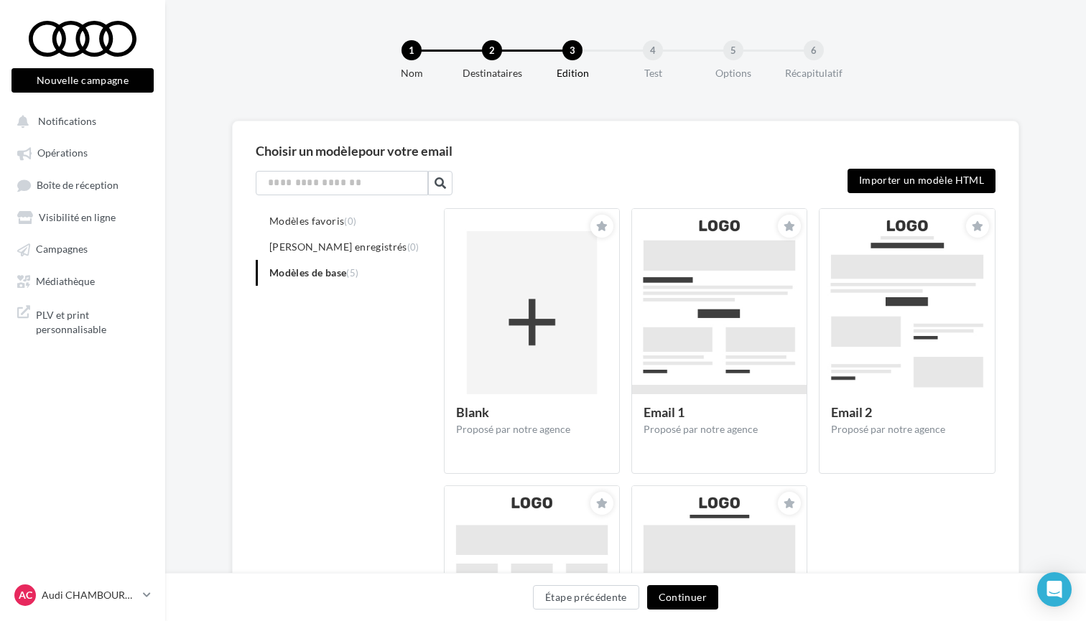
click at [114, 55] on div at bounding box center [82, 39] width 115 height 36
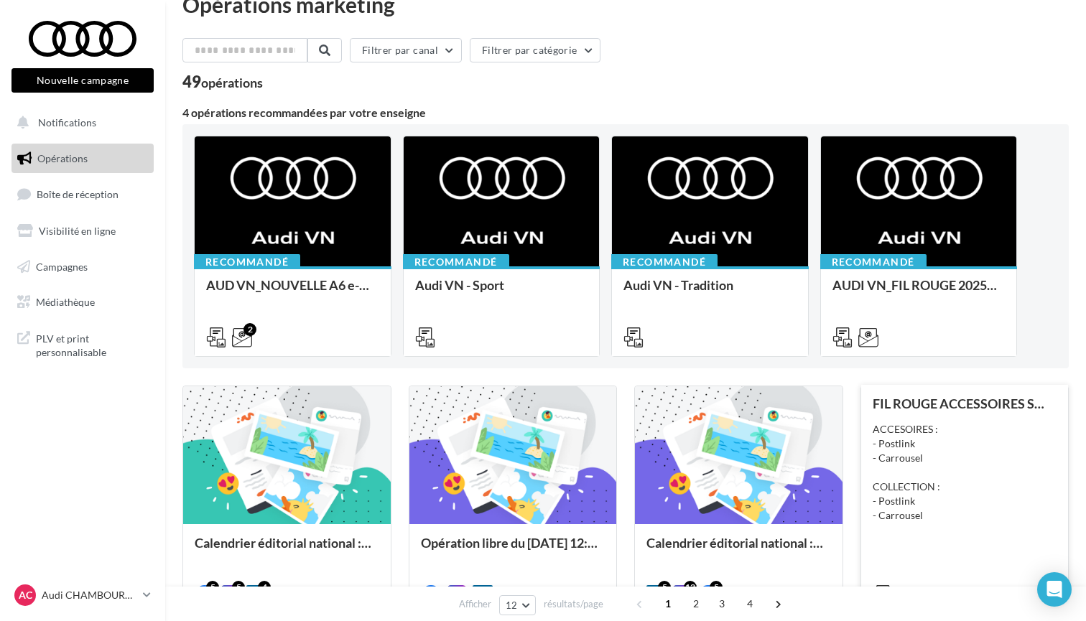
scroll to position [29, 0]
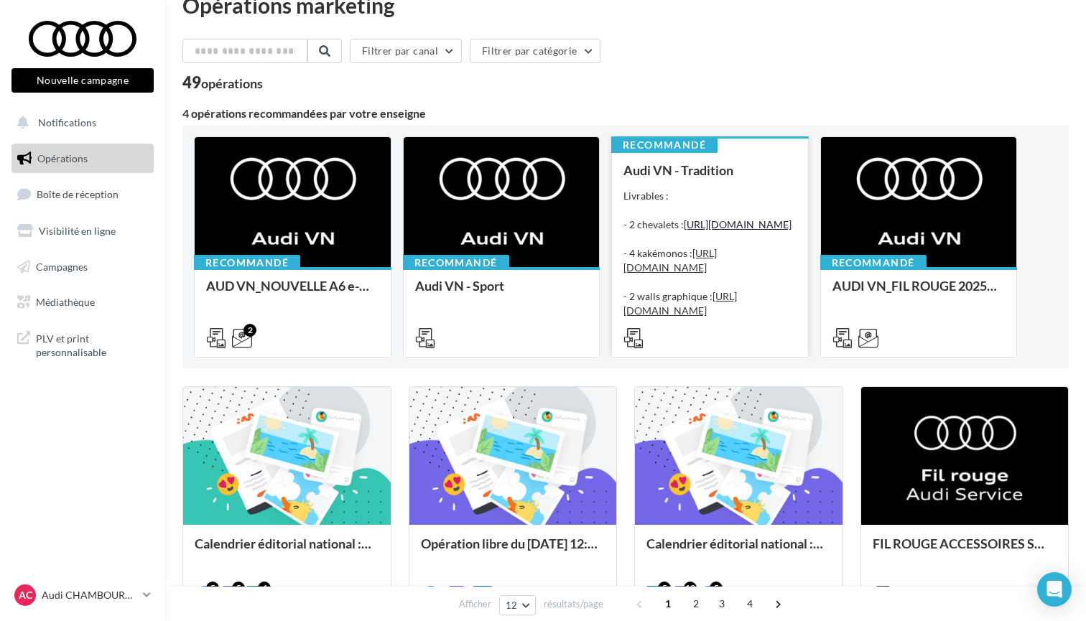
click at [753, 230] on link "[URL][DOMAIN_NAME]" at bounding box center [737, 224] width 108 height 12
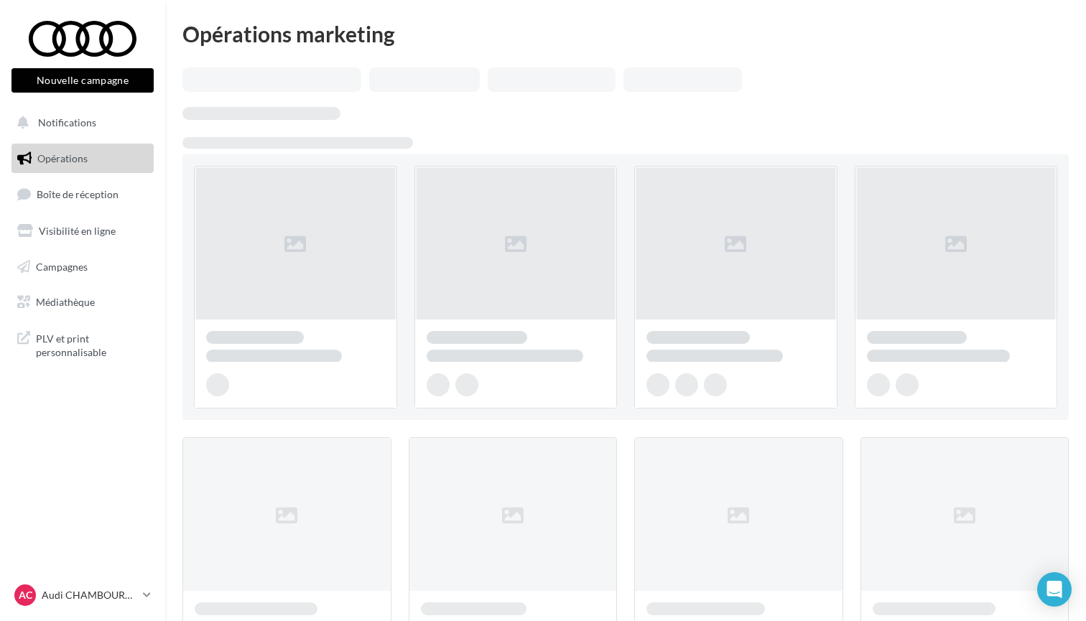
scroll to position [29, 0]
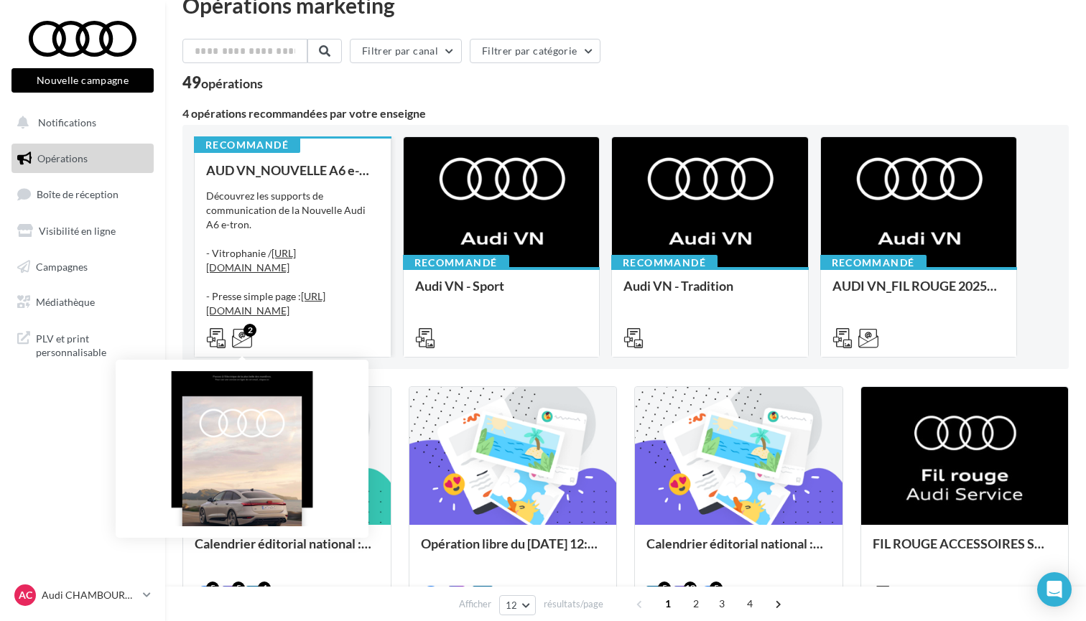
click at [243, 337] on icon at bounding box center [242, 338] width 20 height 20
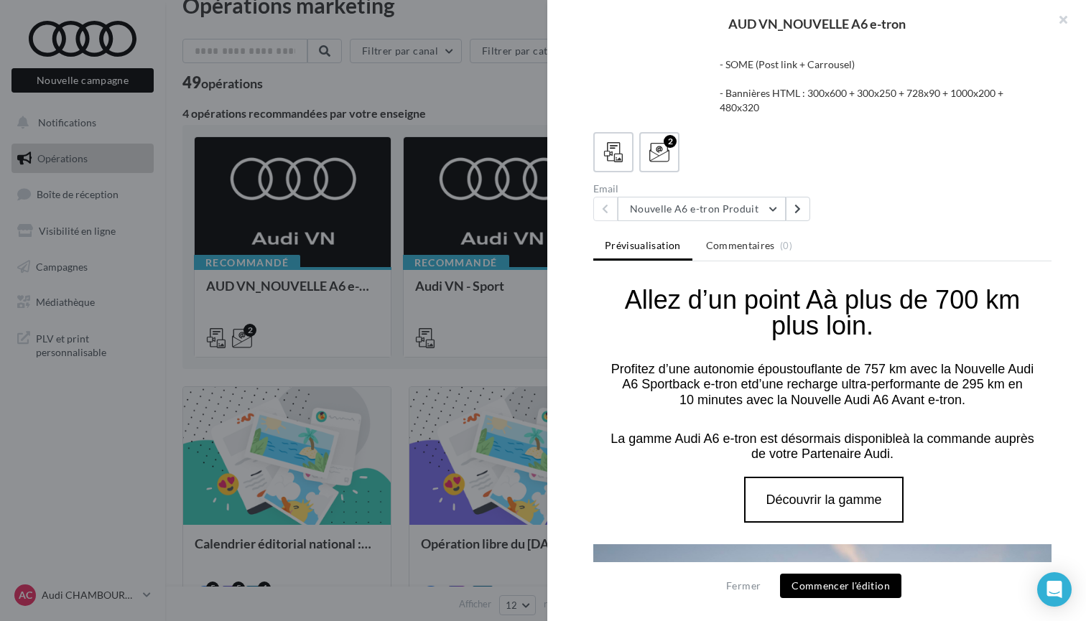
scroll to position [750, 0]
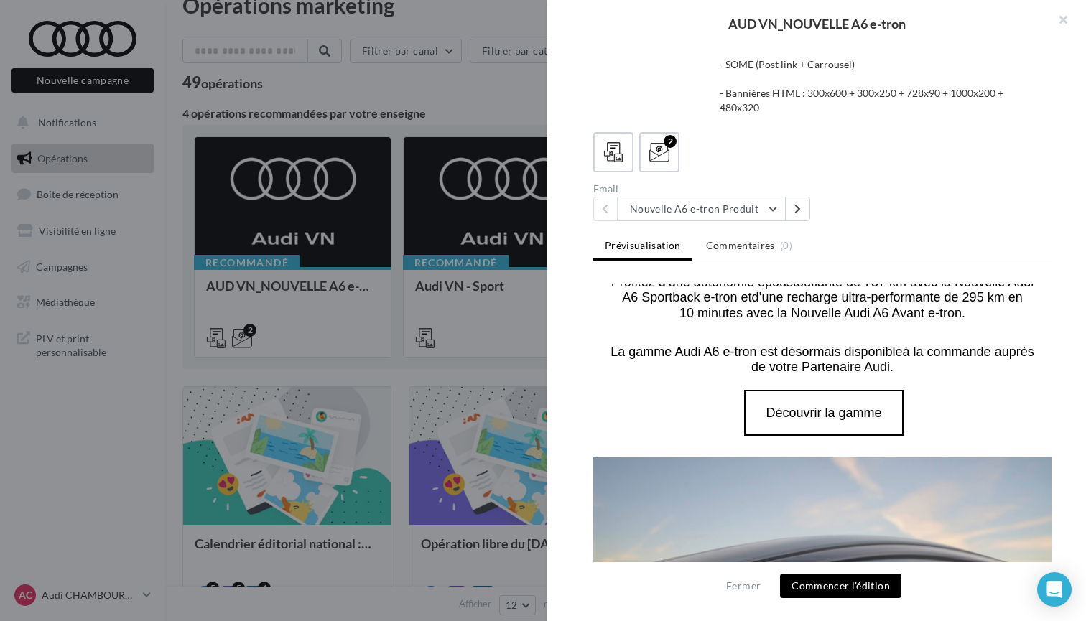
click at [857, 592] on button "Commencer l'édition" at bounding box center [840, 586] width 121 height 24
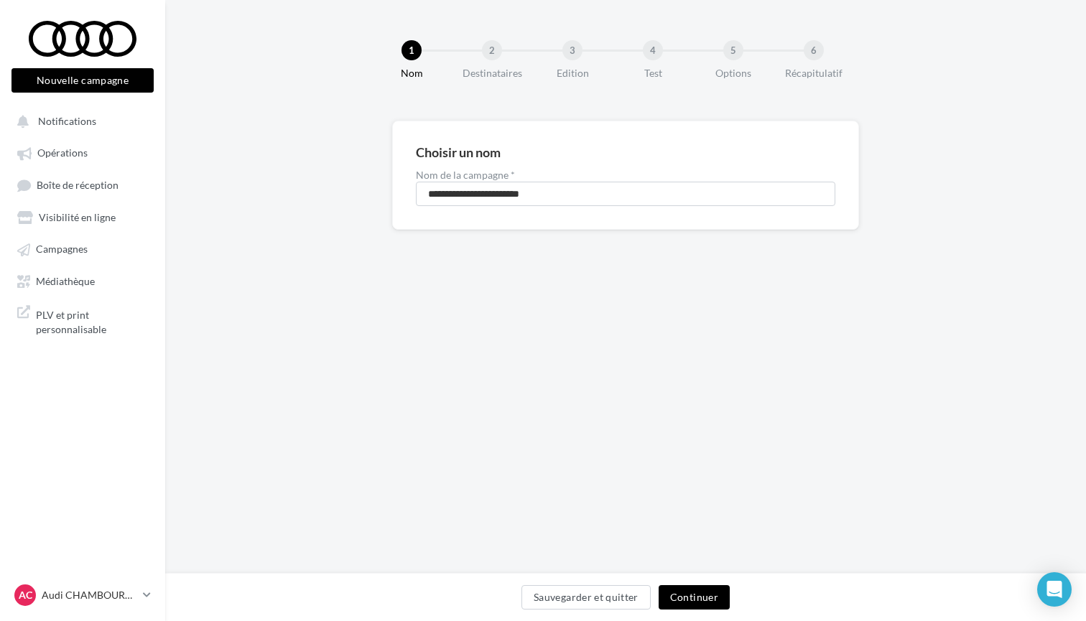
click at [691, 590] on button "Continuer" at bounding box center [693, 597] width 71 height 24
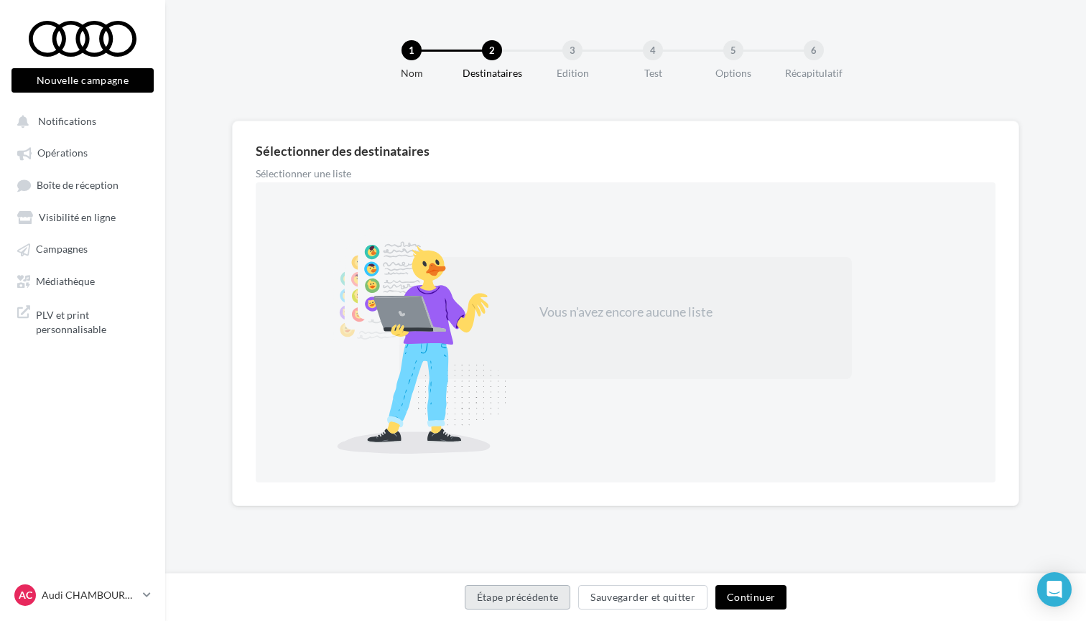
click at [547, 602] on button "Étape précédente" at bounding box center [518, 597] width 106 height 24
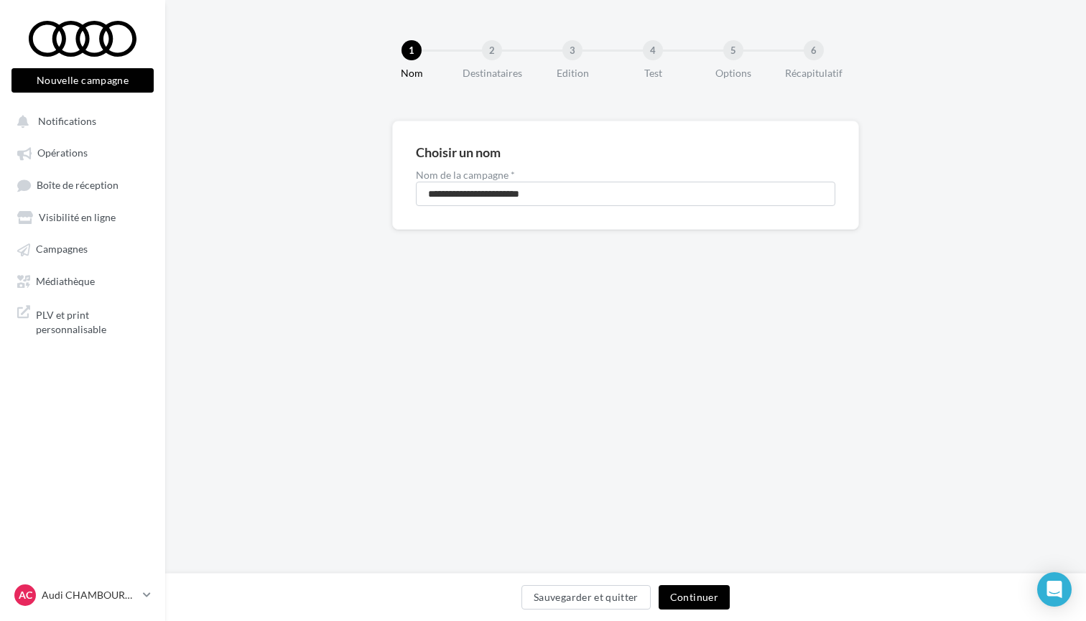
click at [286, 316] on div "**********" at bounding box center [625, 287] width 920 height 574
click at [52, 24] on div at bounding box center [82, 39] width 115 height 36
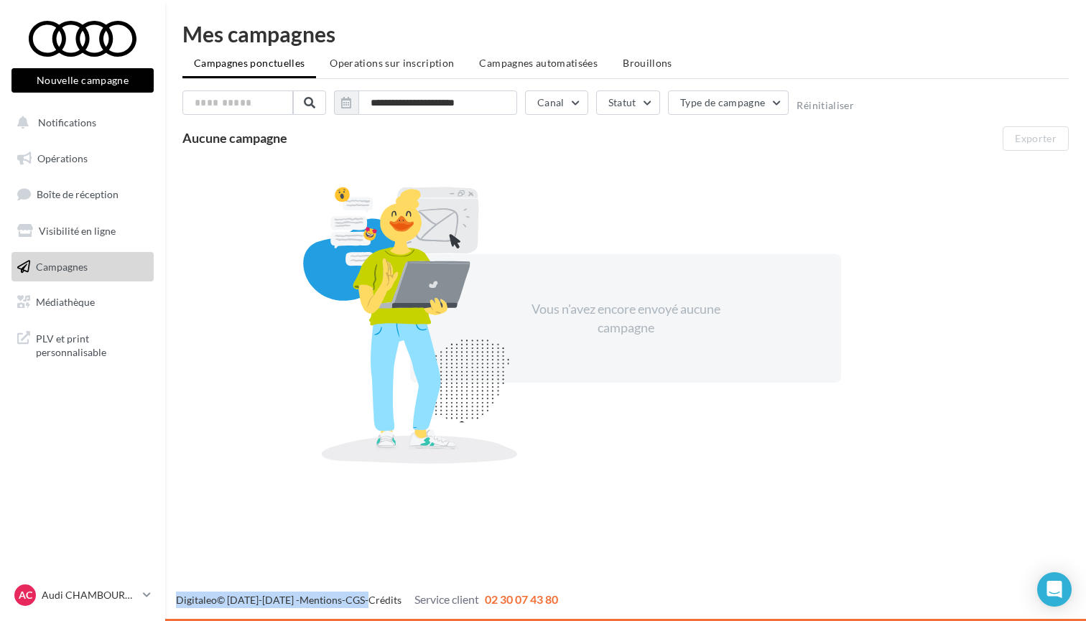
drag, startPoint x: 173, startPoint y: 598, endPoint x: 357, endPoint y: 598, distance: 183.8
click at [357, 597] on div "Digitaleo © [DATE]-[DATE] - Mentions - CGS - Crédits Service client 02 30 07 43…" at bounding box center [625, 600] width 920 height 17
drag, startPoint x: 409, startPoint y: 599, endPoint x: 565, endPoint y: 592, distance: 156.7
click at [565, 592] on div "Digitaleo © [DATE]-[DATE] - Mentions - CGS - Crédits Service client 02 30 07 43…" at bounding box center [543, 601] width 1086 height 40
click at [566, 597] on div "Digitaleo © [DATE]-[DATE] - Mentions - CGS - Crédits Service client 02 30 07 43…" at bounding box center [625, 600] width 920 height 17
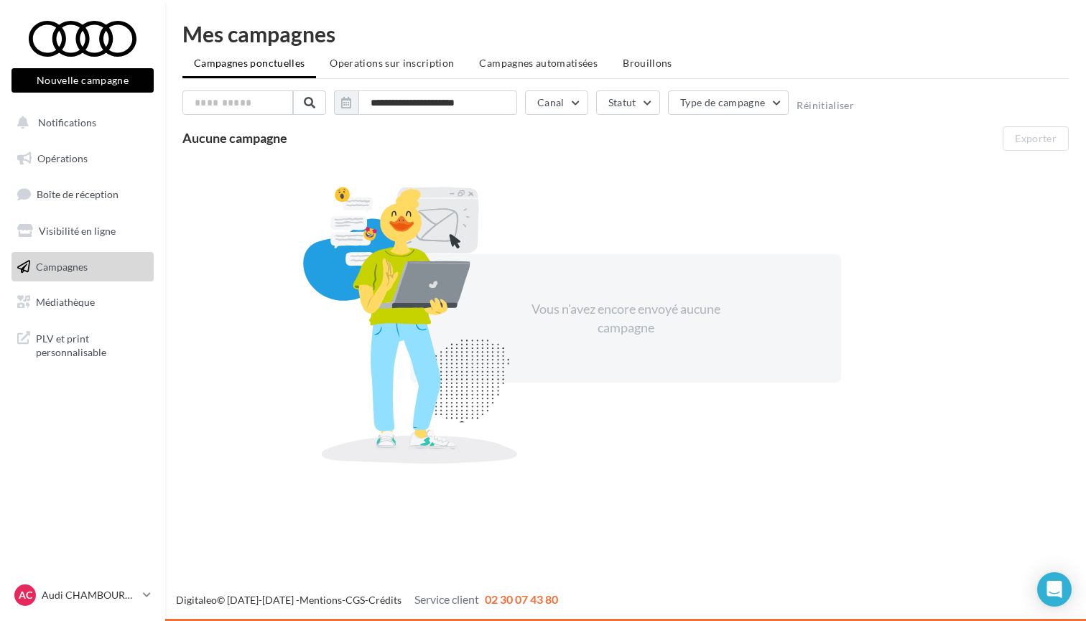
drag, startPoint x: 566, startPoint y: 597, endPoint x: 409, endPoint y: 598, distance: 157.9
click at [409, 598] on div "Digitaleo © [DATE]-[DATE] - Mentions - CGS - Crédits Service client 02 30 07 43…" at bounding box center [625, 600] width 920 height 17
click at [83, 599] on p "Audi CHAMBOURCY" at bounding box center [89, 595] width 95 height 14
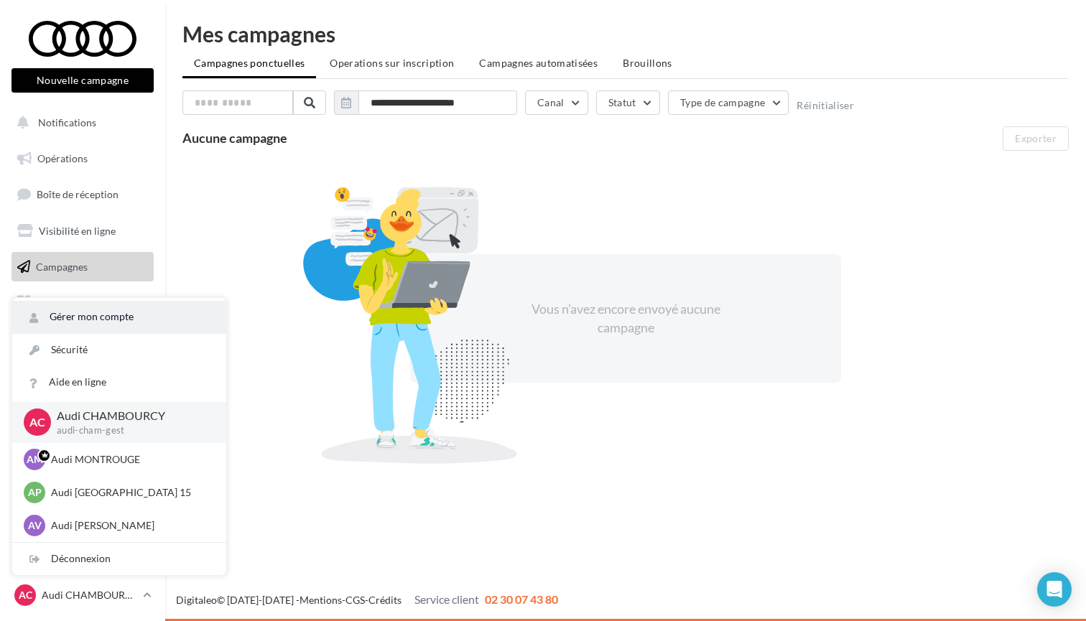
click at [73, 319] on link "Gérer mon compte" at bounding box center [119, 317] width 214 height 32
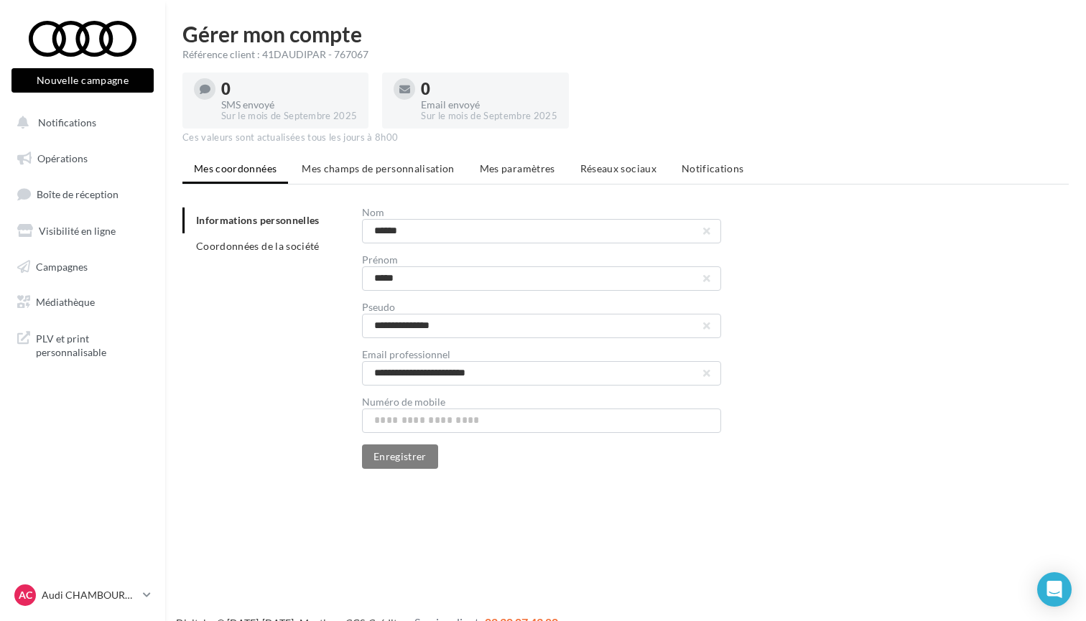
drag, startPoint x: 261, startPoint y: 54, endPoint x: 368, endPoint y: 57, distance: 106.3
click at [368, 57] on div "Référence client : 41DAUDIPAR - 767067" at bounding box center [625, 54] width 886 height 14
click at [381, 55] on div "Référence client : 41DAUDIPAR - 767067" at bounding box center [625, 54] width 886 height 14
click at [122, 588] on p "Audi CHAMBOURCY" at bounding box center [89, 595] width 95 height 14
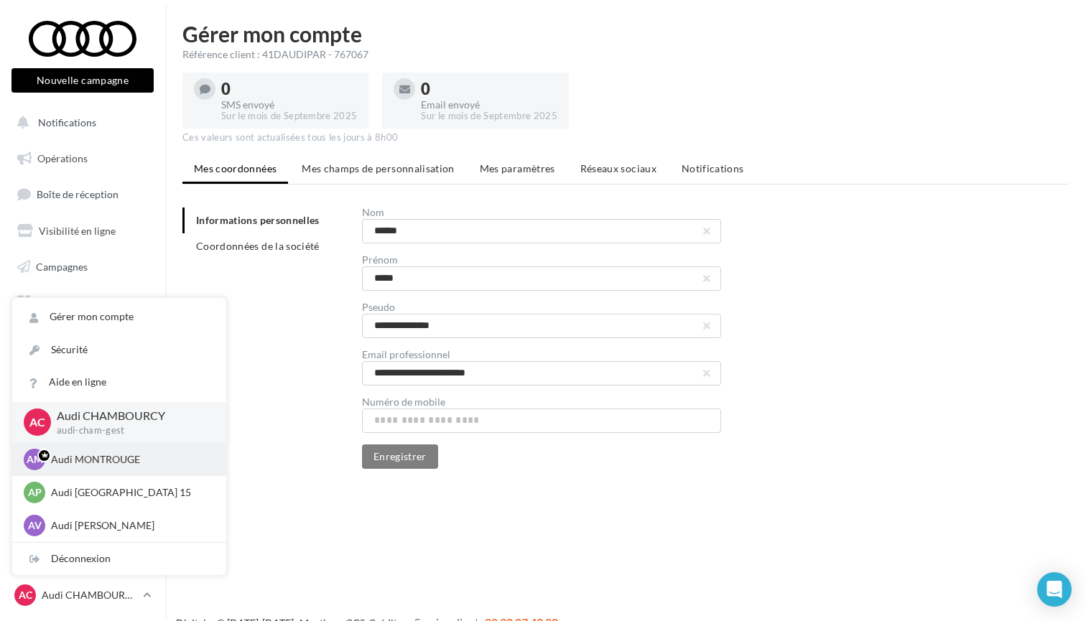
click at [113, 465] on p "Audi MONTROUGE" at bounding box center [130, 459] width 158 height 14
